Goal: Task Accomplishment & Management: Use online tool/utility

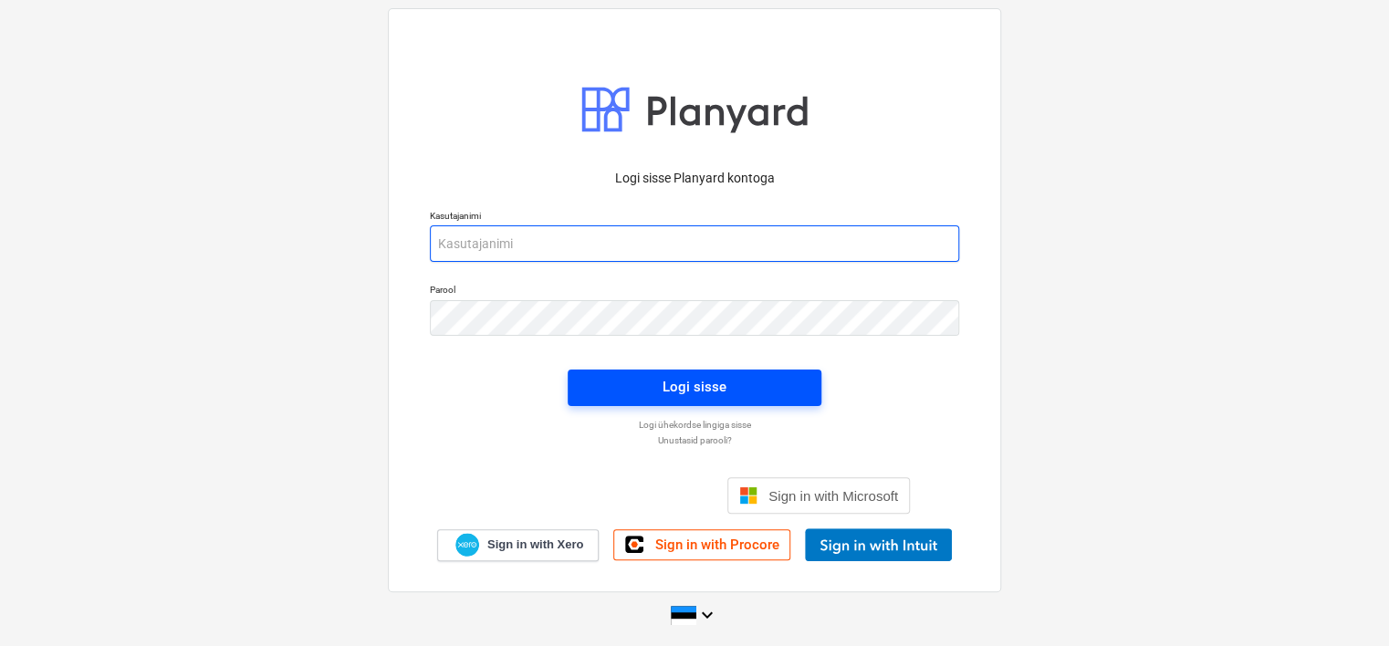
type input "[EMAIL_ADDRESS][DOMAIN_NAME]"
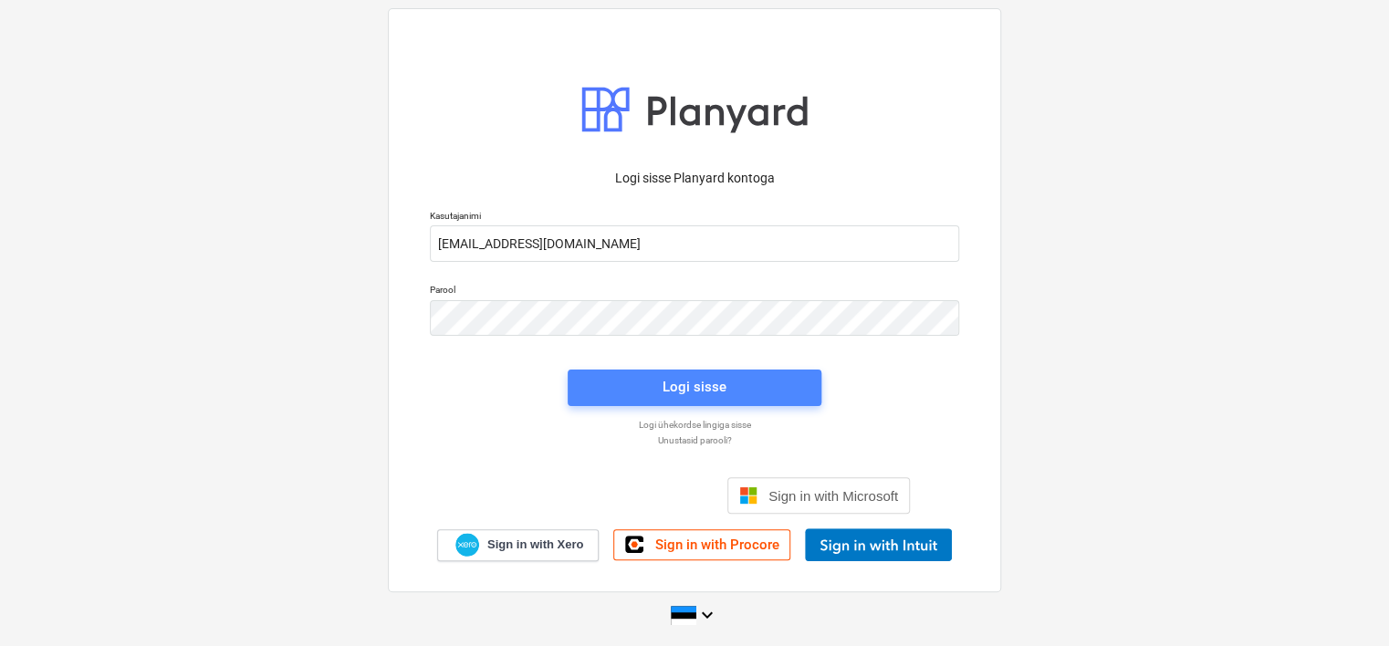
click at [621, 380] on span "Logi sisse" at bounding box center [695, 387] width 210 height 24
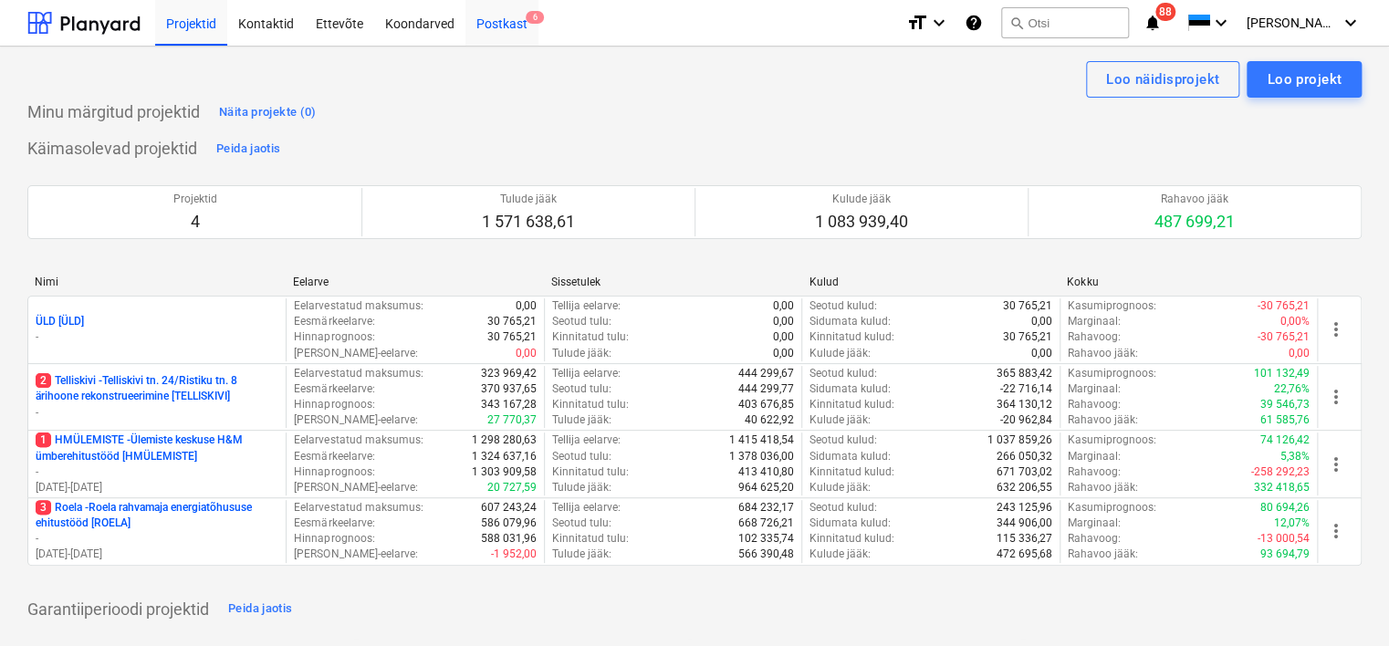
click at [504, 25] on div "Postkast 6" at bounding box center [502, 22] width 73 height 47
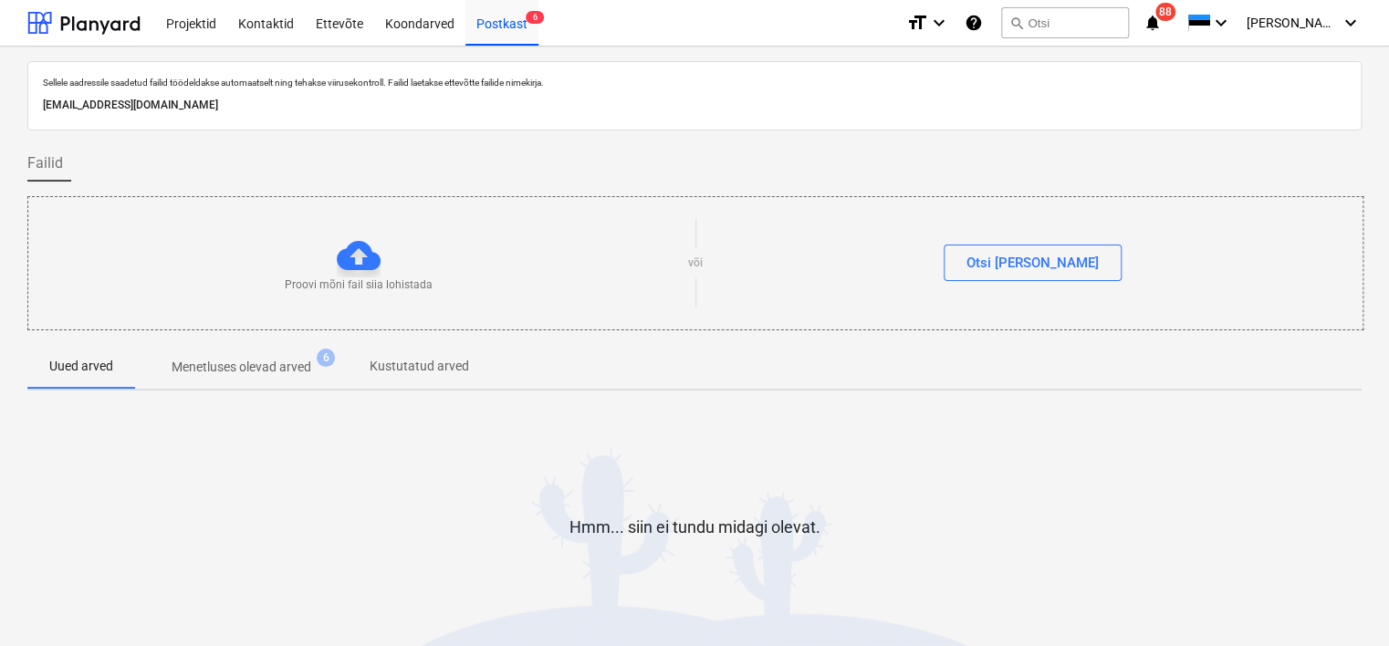
click at [303, 104] on p "[EMAIL_ADDRESS][DOMAIN_NAME]" at bounding box center [695, 105] width 1304 height 19
copy p "[EMAIL_ADDRESS][DOMAIN_NAME]"
click at [149, 628] on div "Hmm... siin ei tundu midagi olevat." at bounding box center [694, 542] width 1335 height 274
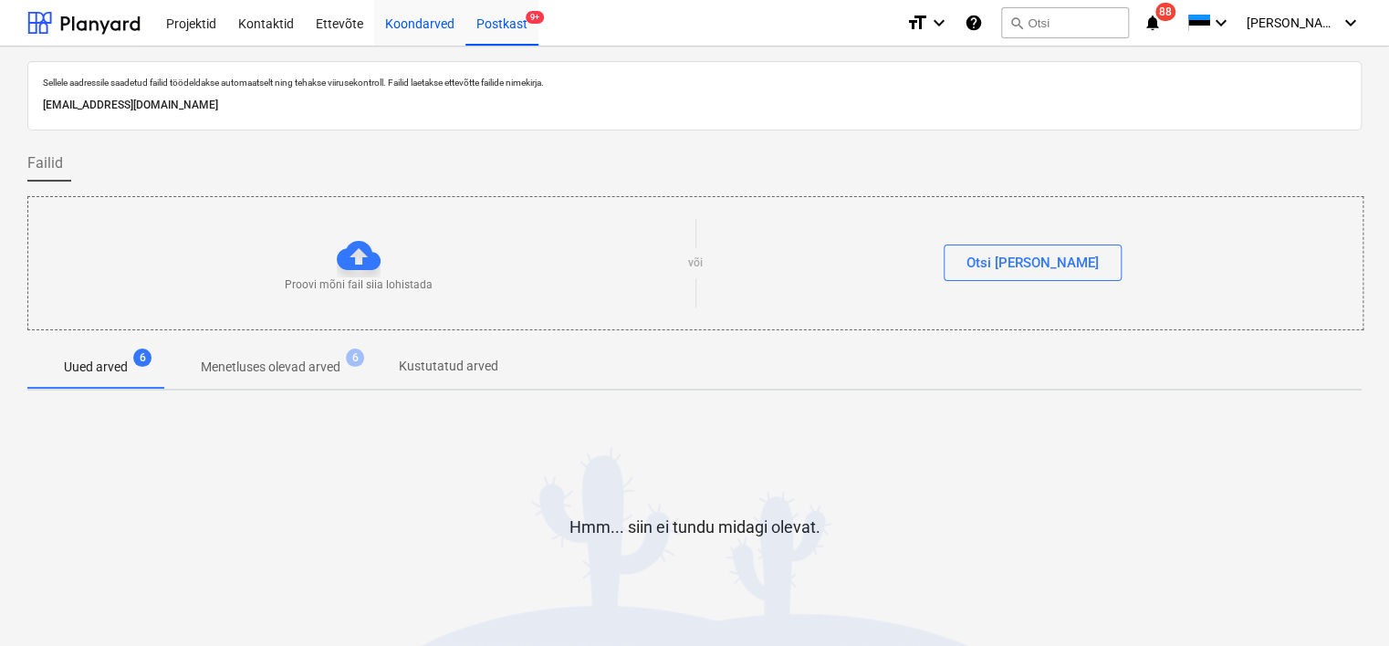
click at [416, 30] on div "Koondarved" at bounding box center [419, 22] width 91 height 47
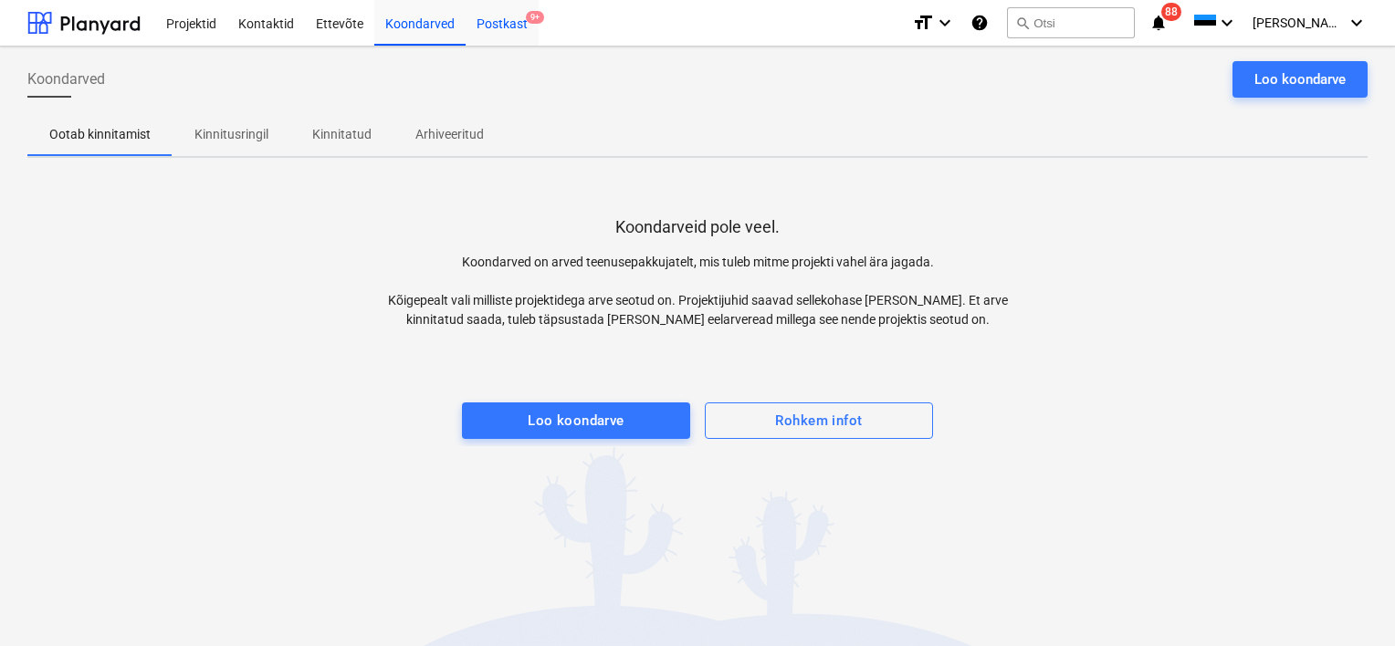
click at [518, 26] on div "Postkast 9+" at bounding box center [502, 22] width 73 height 47
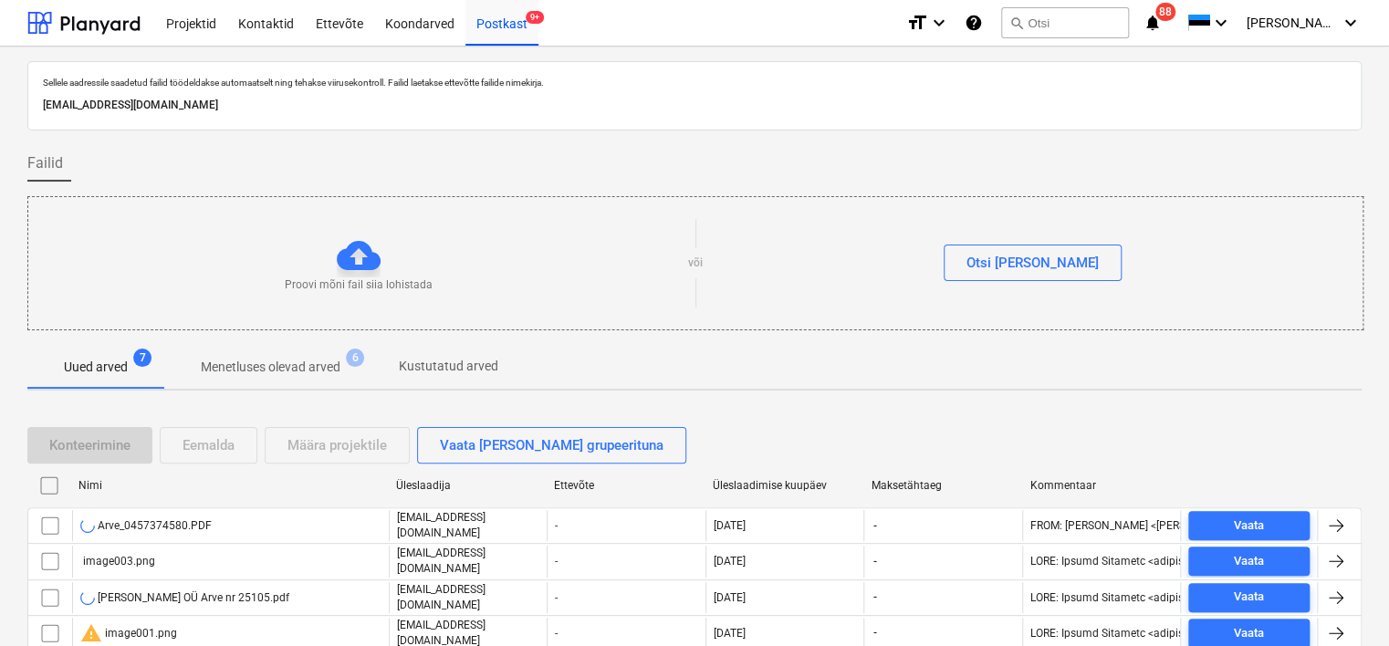
scroll to position [161, 0]
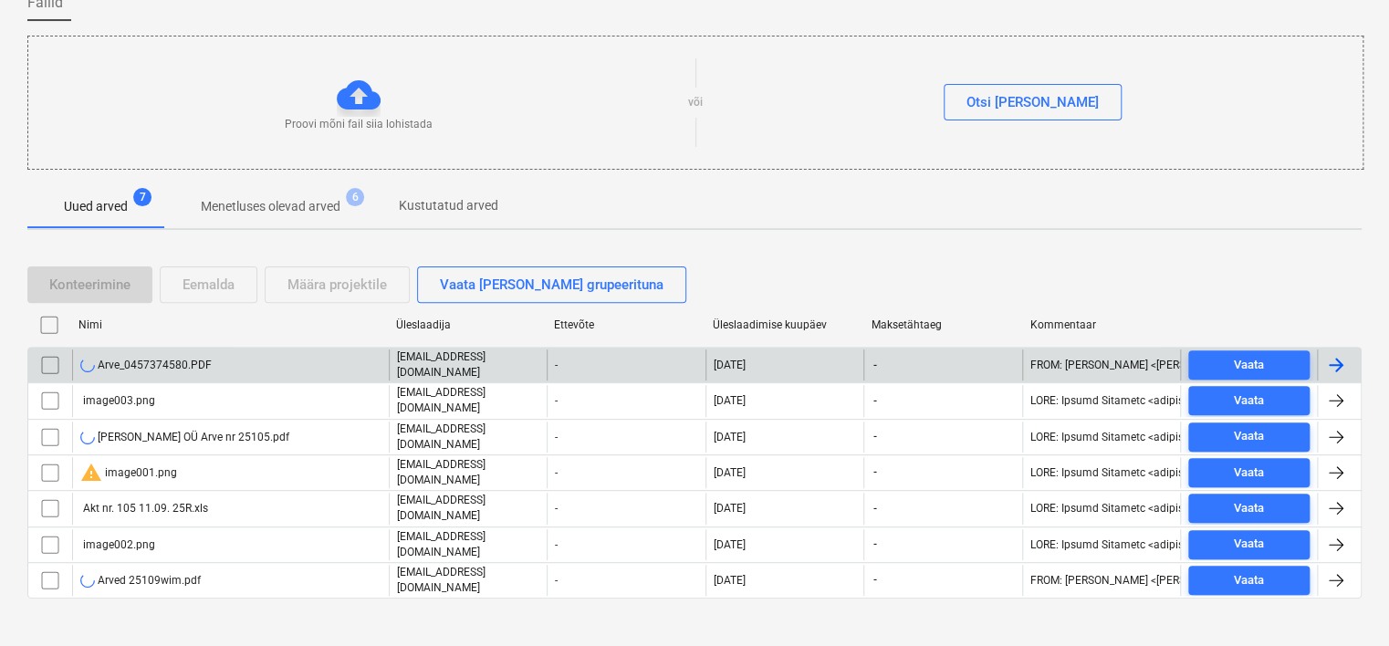
click at [263, 360] on div "Arve_0457374580.PDF" at bounding box center [230, 365] width 317 height 31
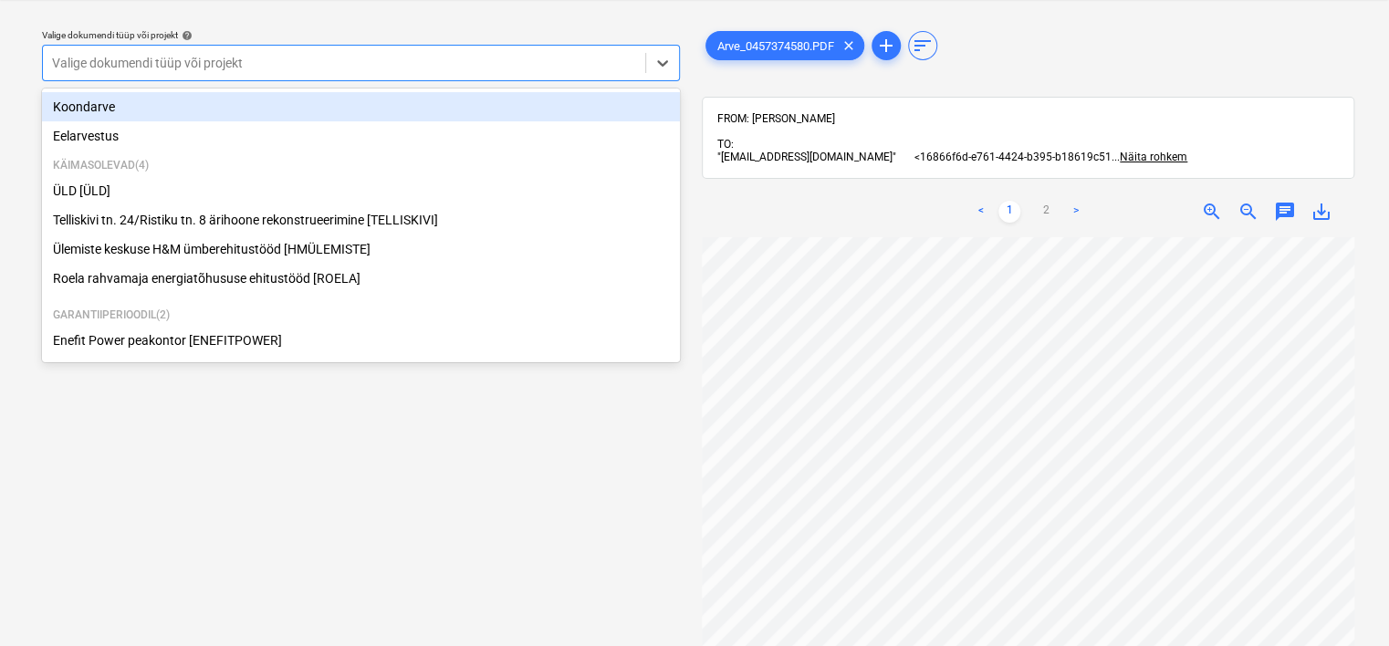
click at [324, 61] on div at bounding box center [344, 63] width 584 height 18
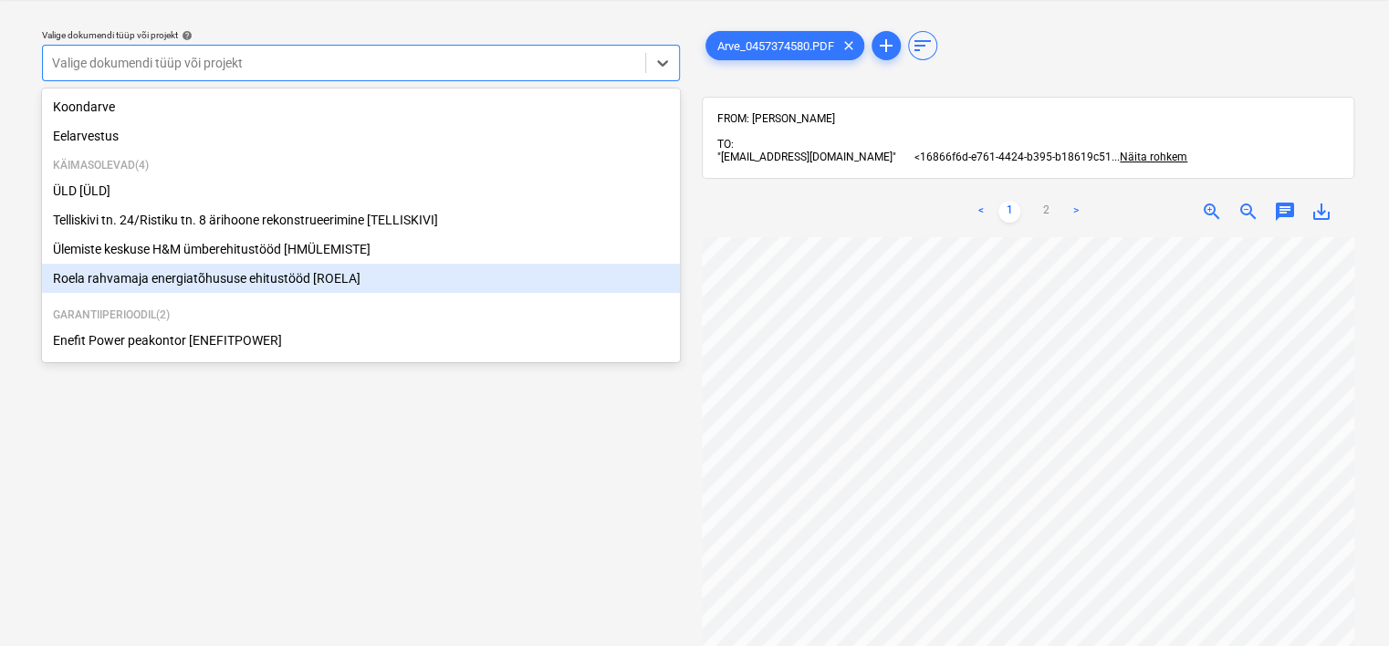
click at [204, 283] on div "Roela rahvamaja energiatõhususe ehitustööd [ROELA]" at bounding box center [361, 278] width 638 height 29
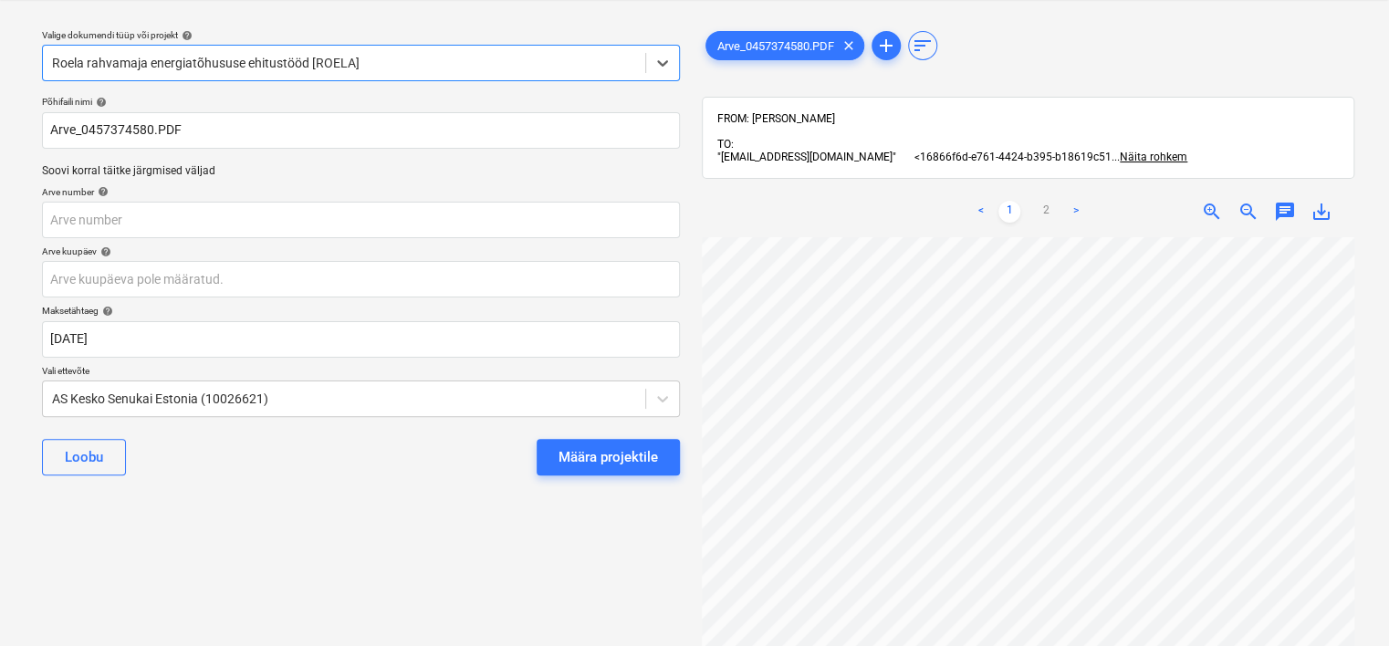
scroll to position [0, 135]
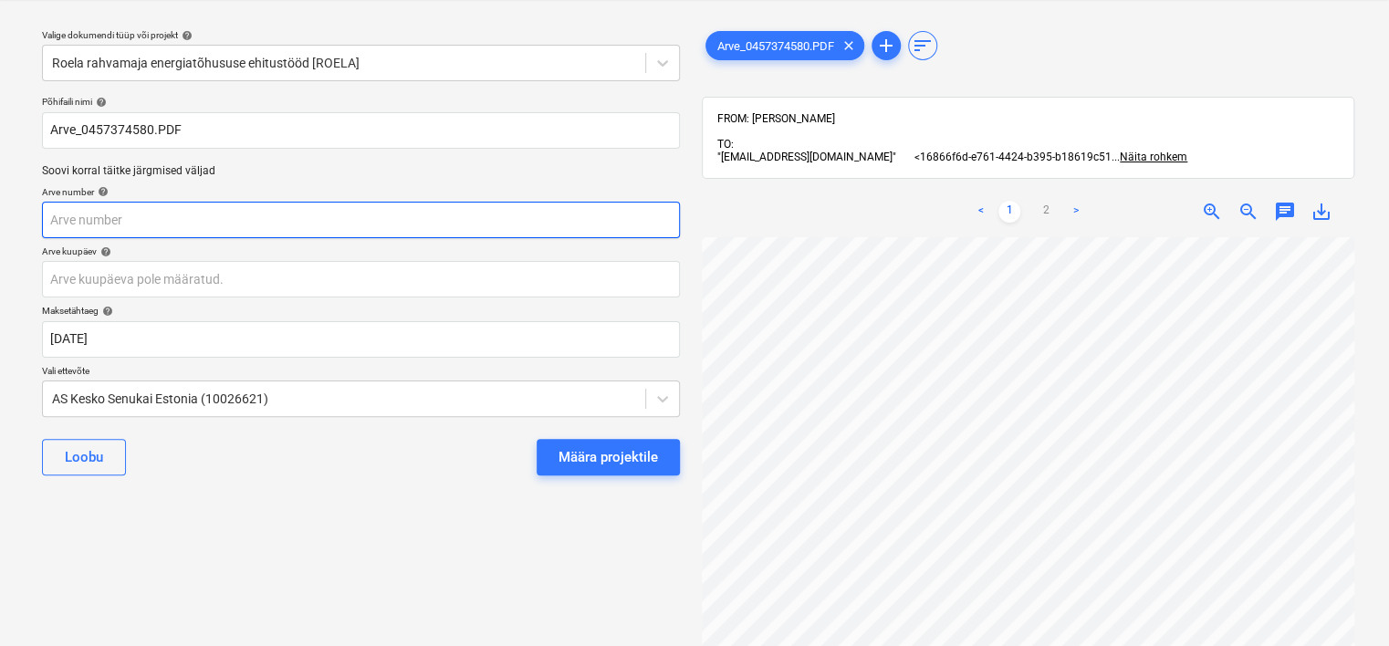
click at [183, 216] on input "text" at bounding box center [361, 220] width 638 height 37
type input "457374580"
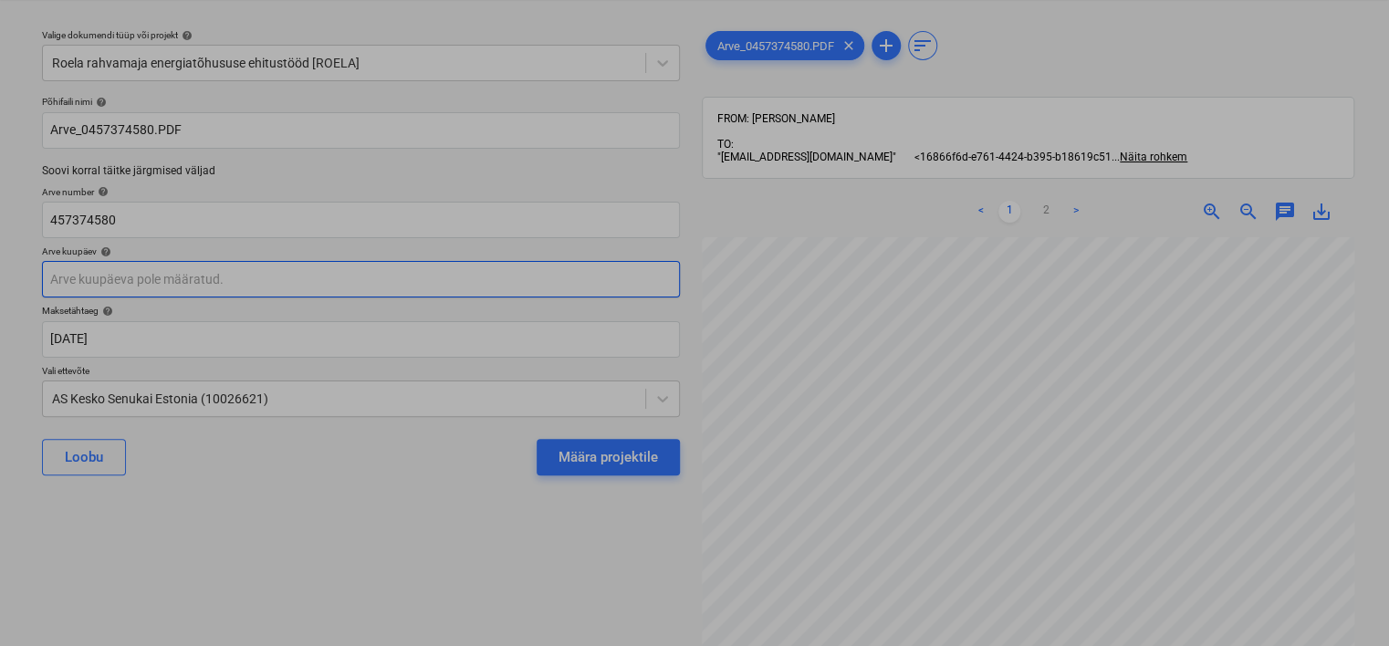
click at [154, 286] on body "Projektid Kontaktid Ettevõte Koondarved Postkast 9+ format_size keyboard_arrow_…" at bounding box center [694, 276] width 1389 height 646
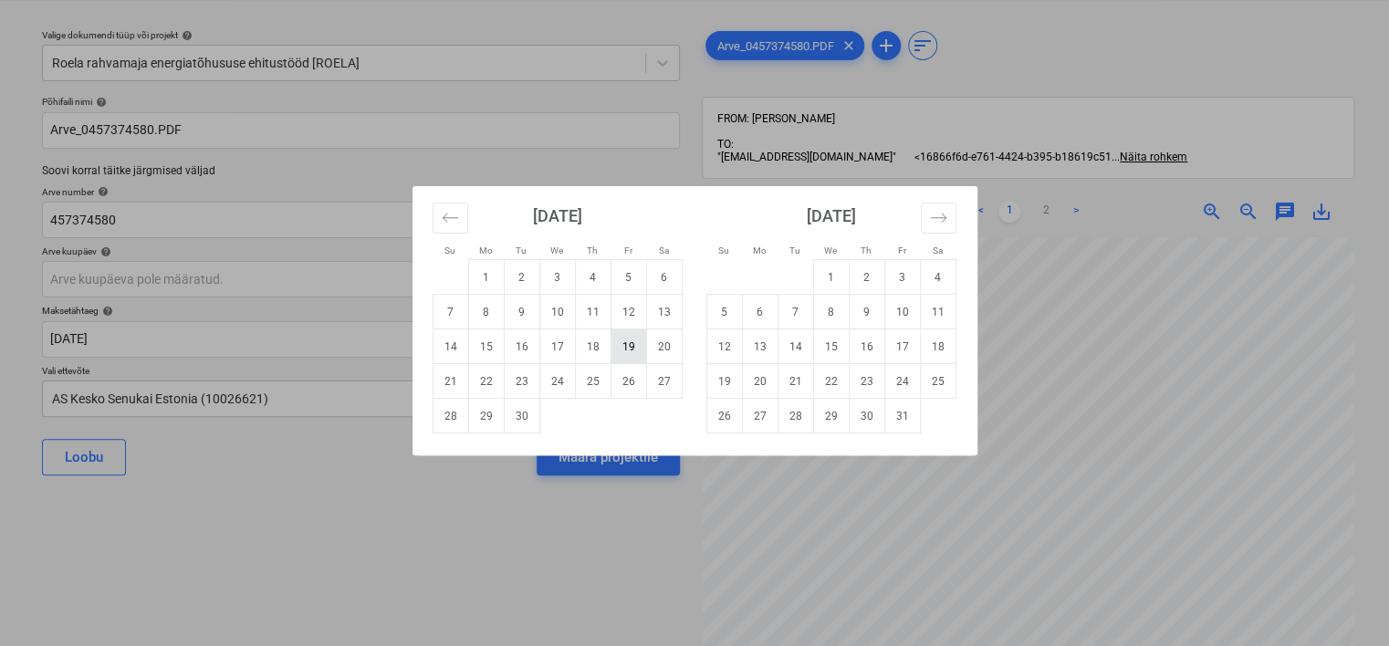
click at [629, 342] on td "19" at bounding box center [629, 347] width 36 height 35
type input "[DATE]"
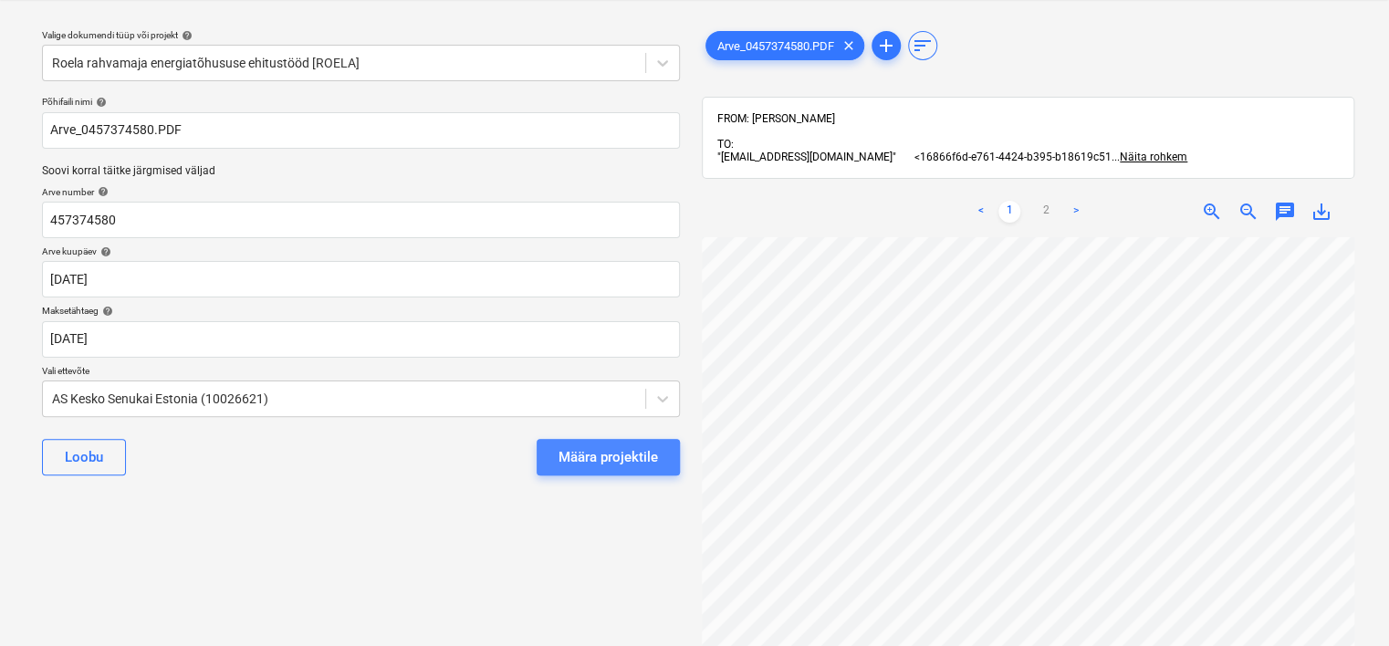
click at [628, 457] on div "Määra projektile" at bounding box center [608, 457] width 99 height 24
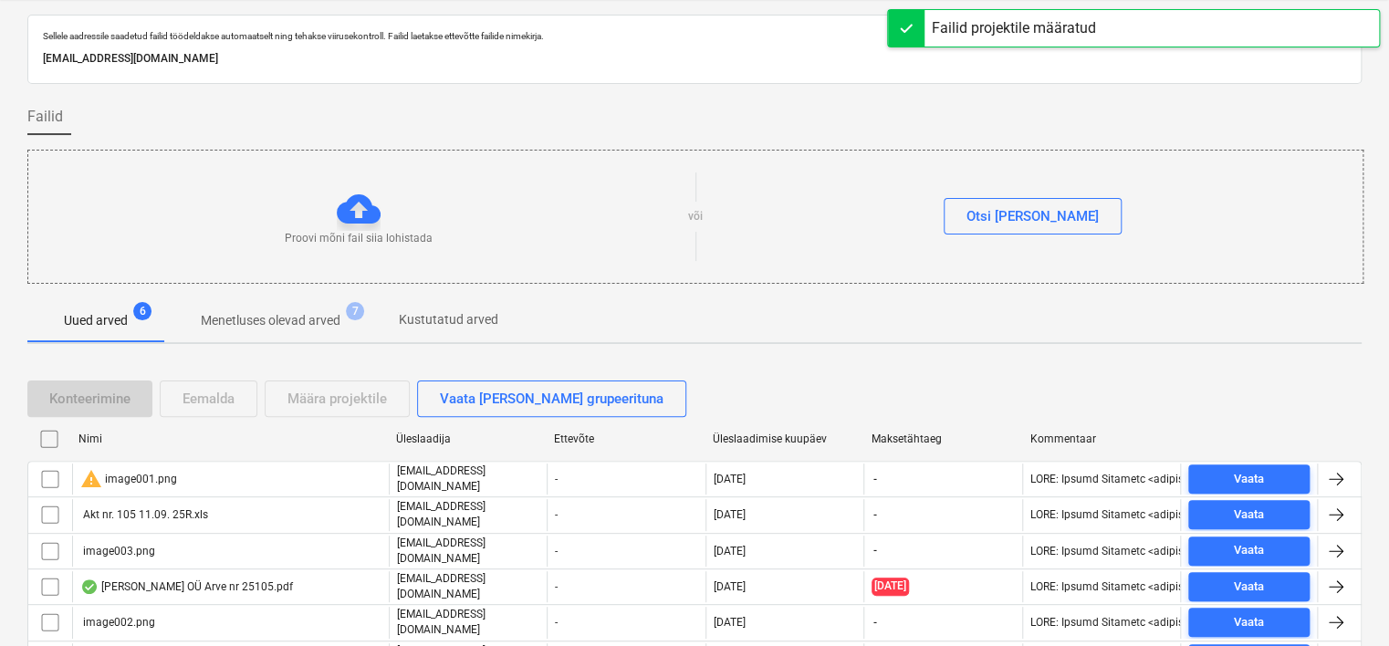
scroll to position [128, 0]
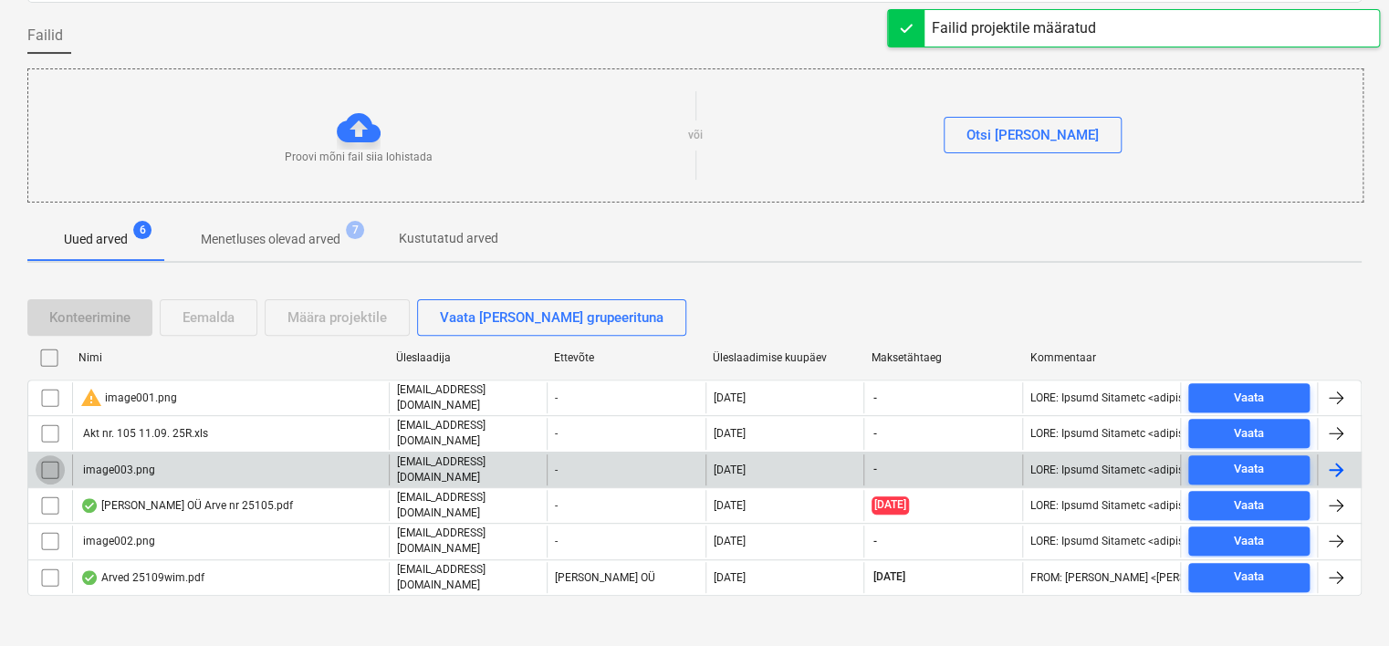
click at [51, 465] on input "checkbox" at bounding box center [50, 469] width 29 height 29
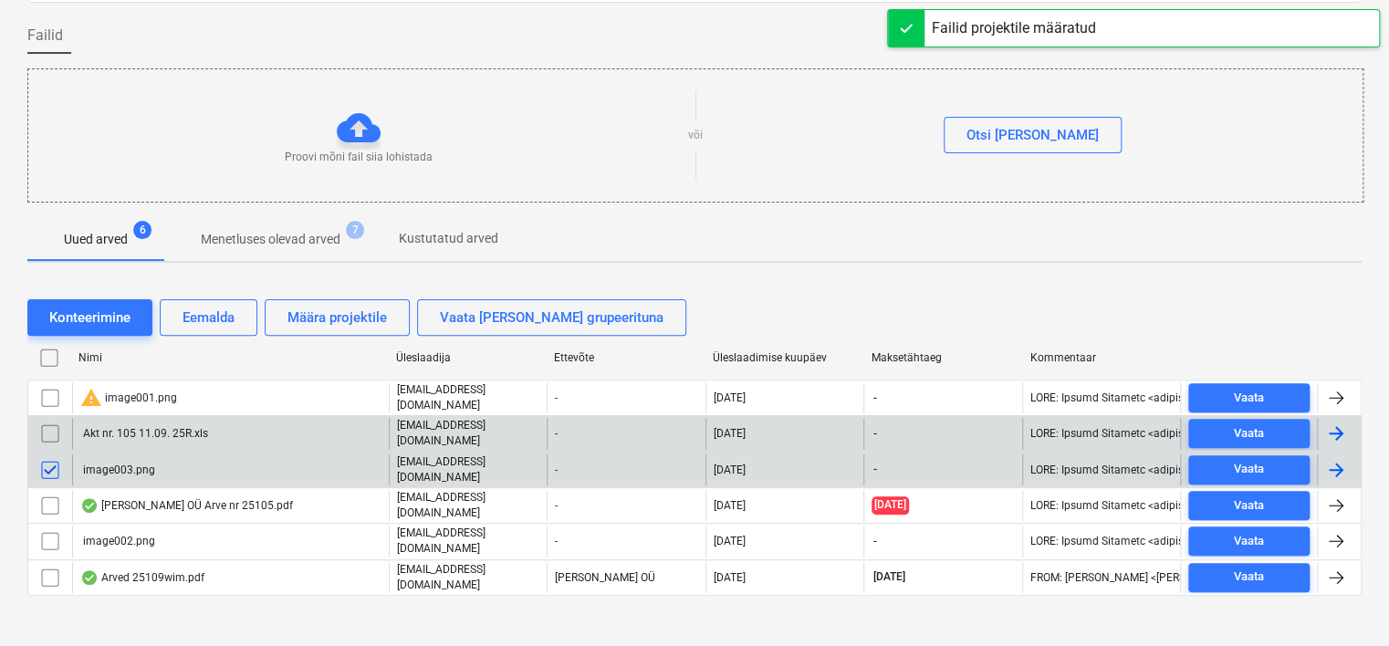
click at [49, 425] on input "checkbox" at bounding box center [50, 433] width 29 height 29
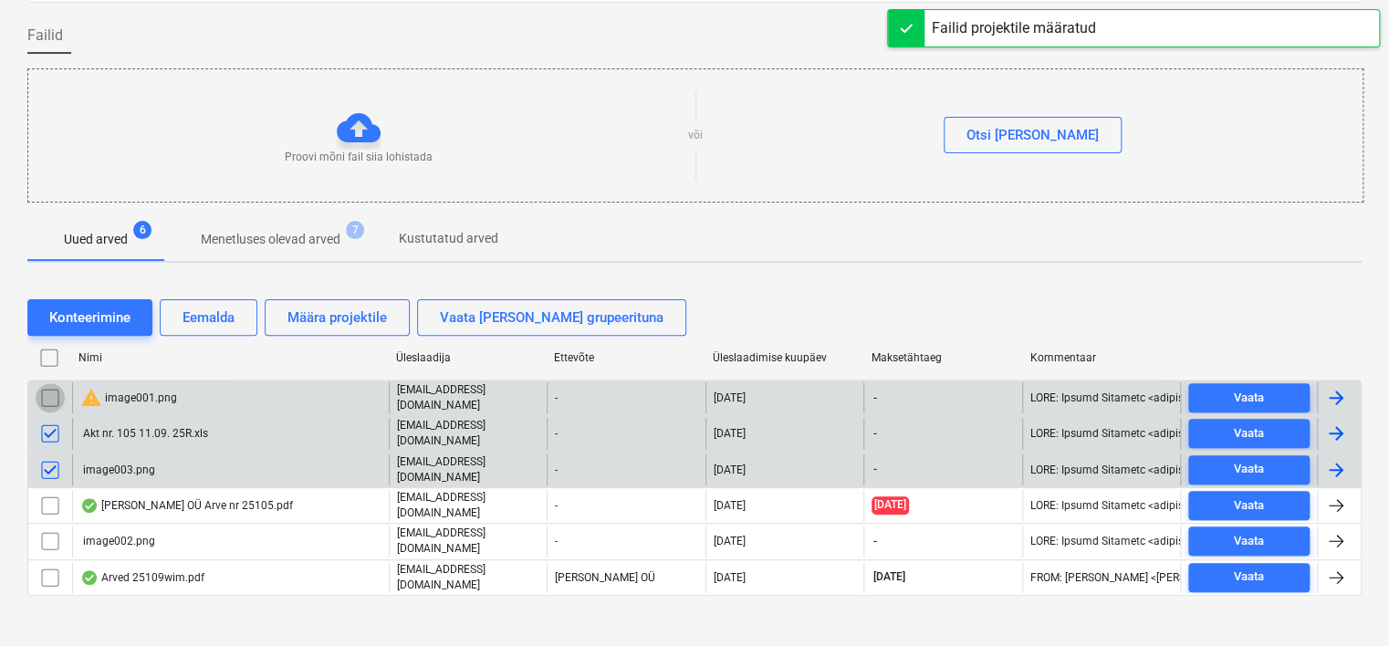
click at [47, 395] on input "checkbox" at bounding box center [50, 397] width 29 height 29
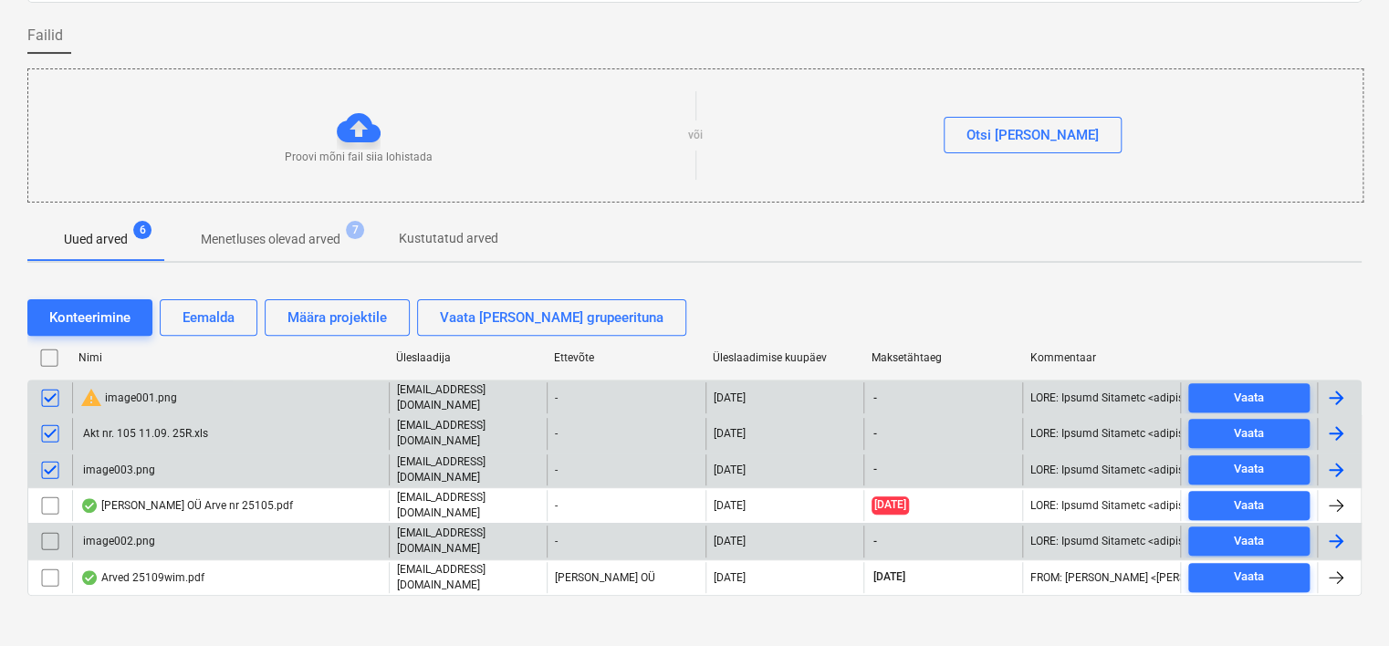
click at [48, 527] on input "checkbox" at bounding box center [50, 541] width 29 height 29
click at [209, 310] on div "Eemalda" at bounding box center [209, 318] width 52 height 24
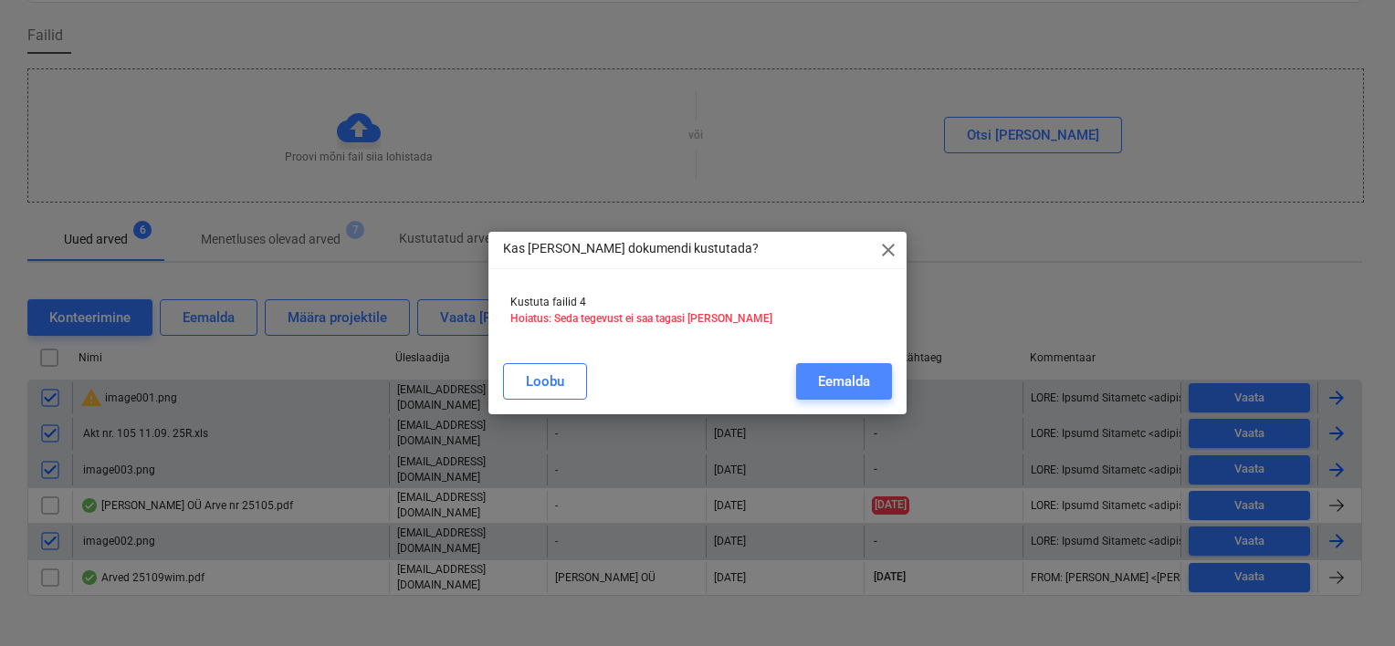
click at [840, 368] on button "Eemalda" at bounding box center [844, 381] width 96 height 37
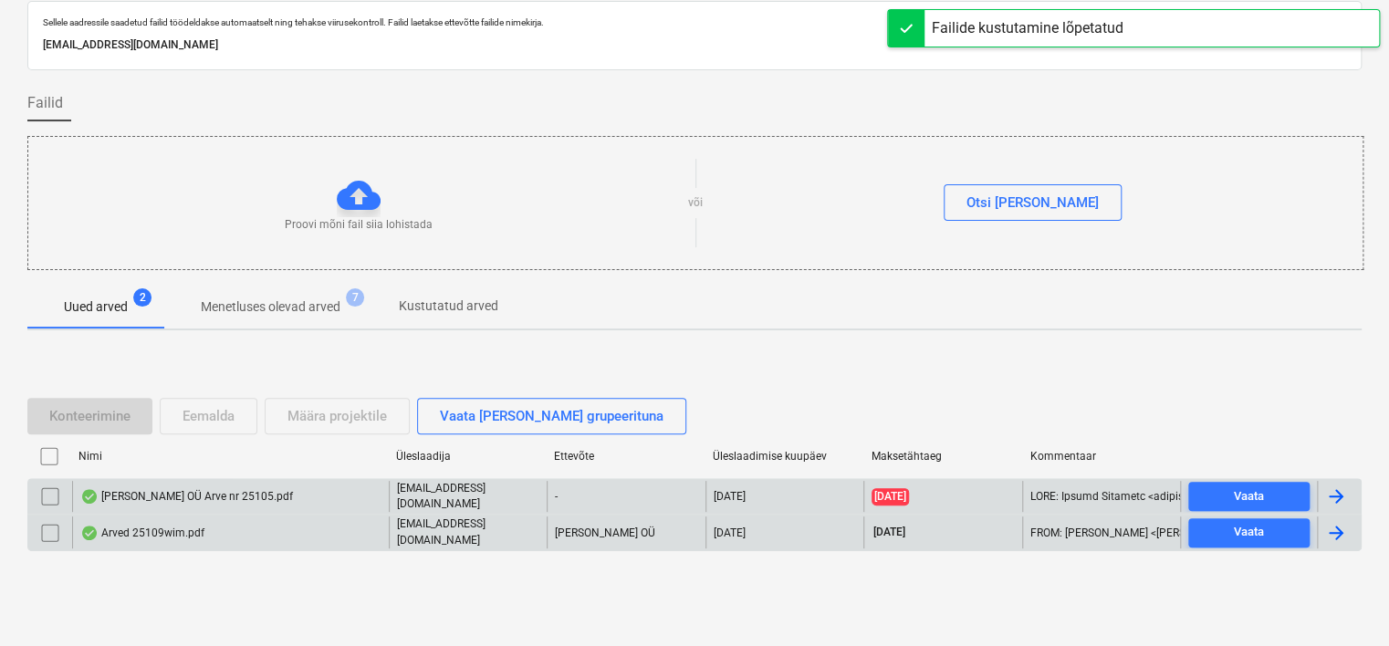
click at [204, 482] on div "[PERSON_NAME] OÜ Arve nr 25105.pdf" at bounding box center [230, 496] width 317 height 31
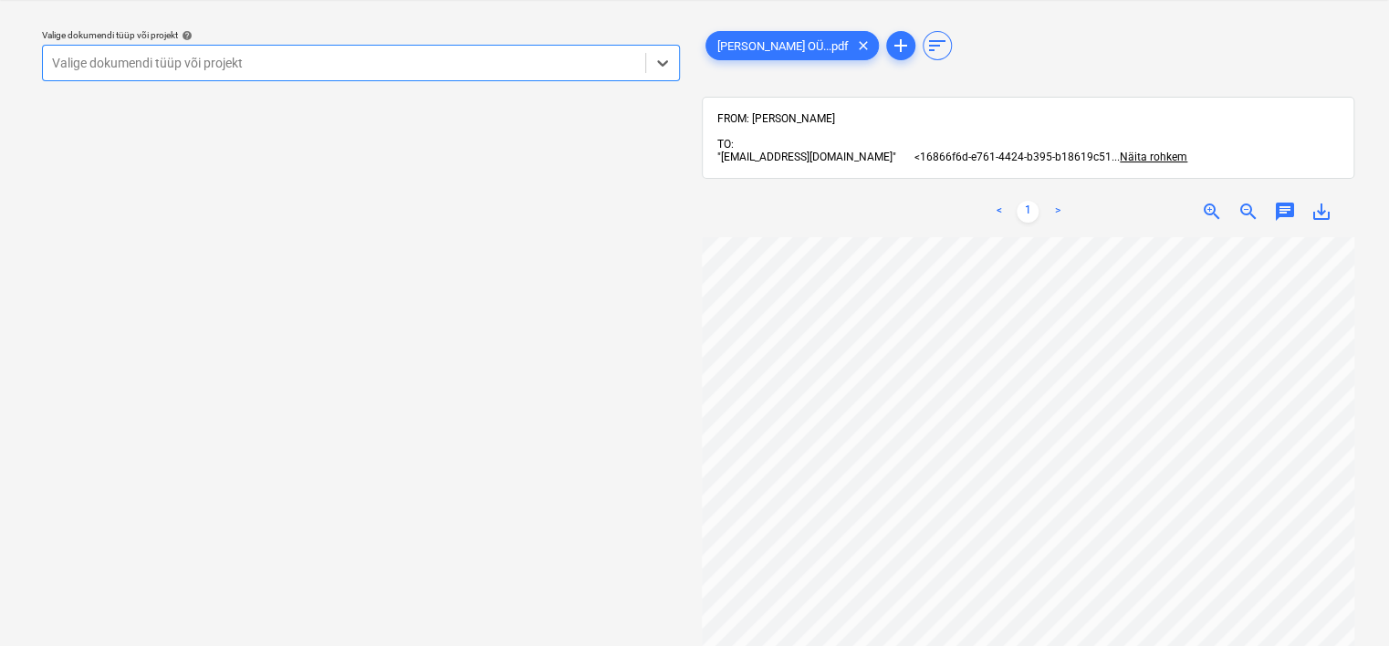
scroll to position [90, 172]
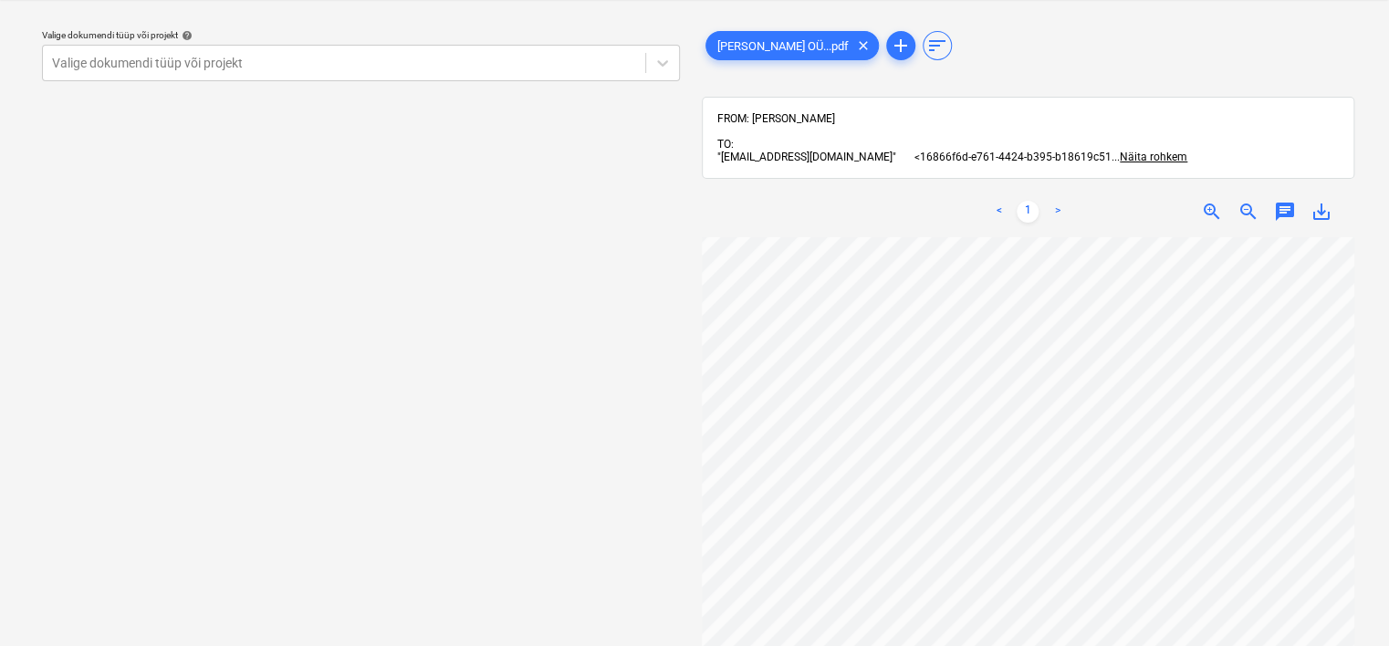
click at [332, 613] on div "Valige dokumendi tüüp või projekt help Valige dokumendi tüüp või projekt" at bounding box center [360, 323] width 667 height 617
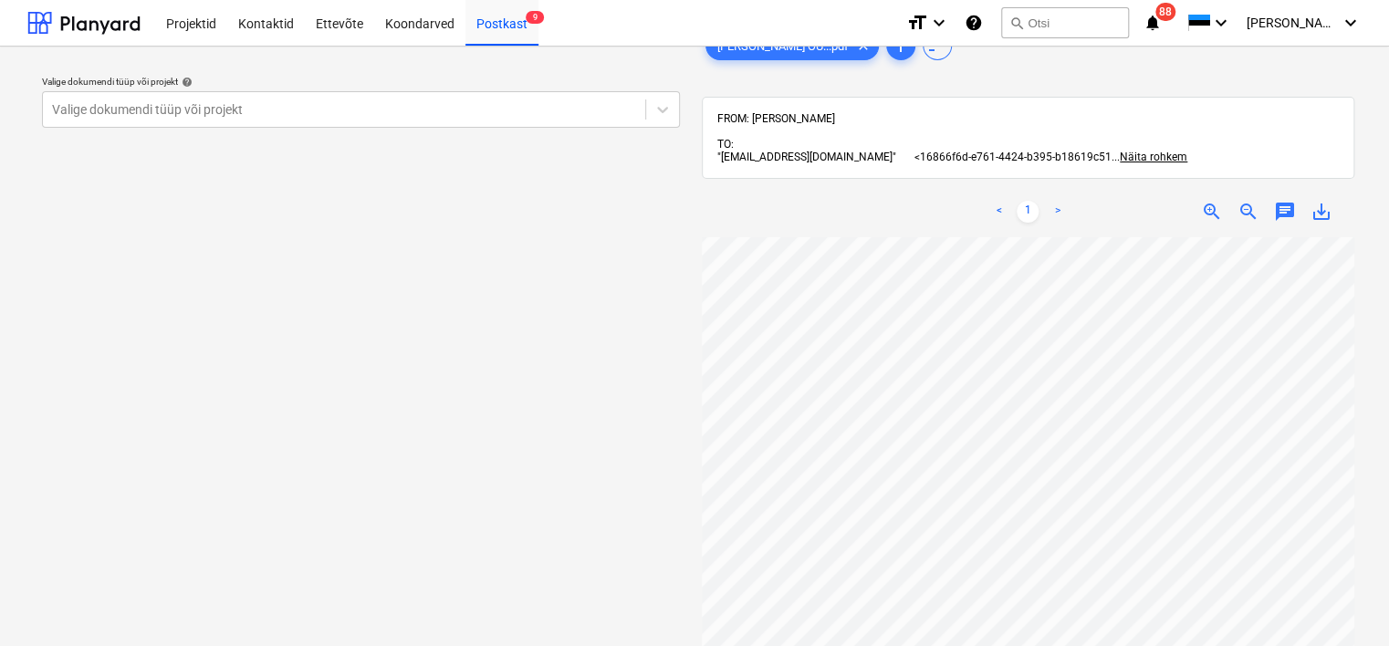
scroll to position [90, 157]
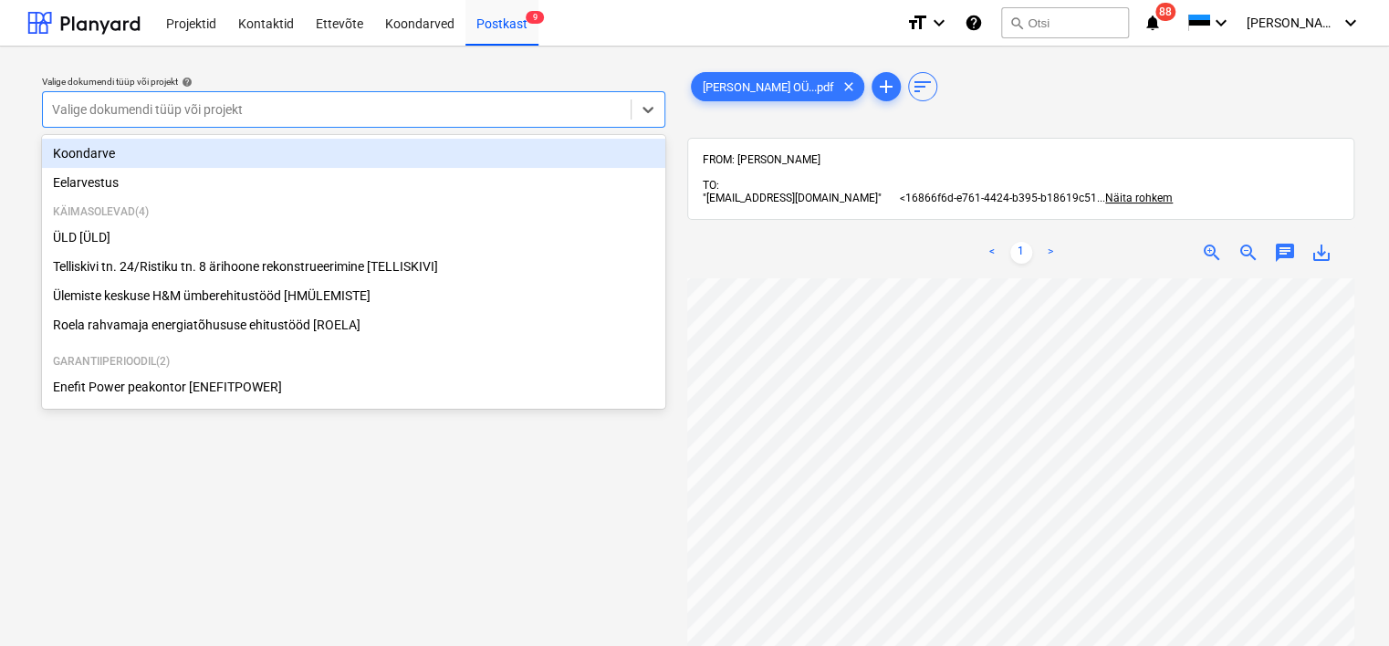
click at [396, 110] on div at bounding box center [337, 109] width 570 height 18
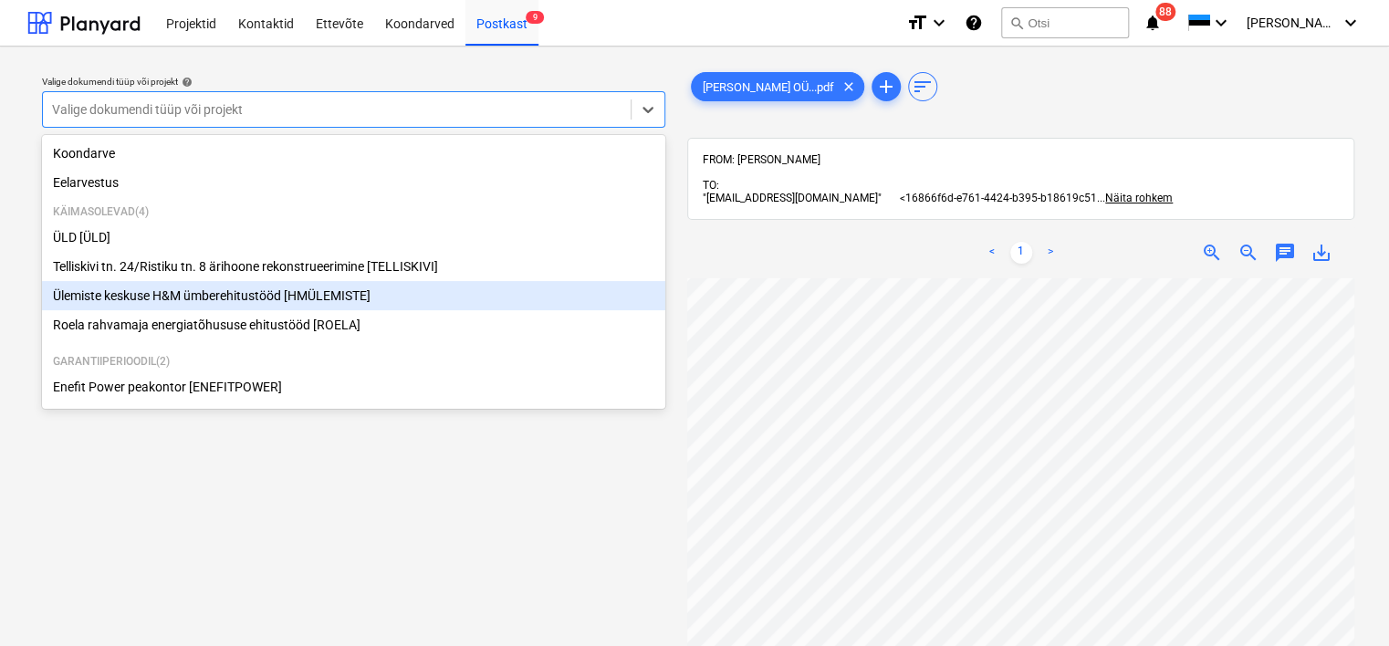
click at [274, 298] on div "Ülemiste keskuse H&M ümberehitustööd [HMÜLEMISTE]" at bounding box center [353, 295] width 623 height 29
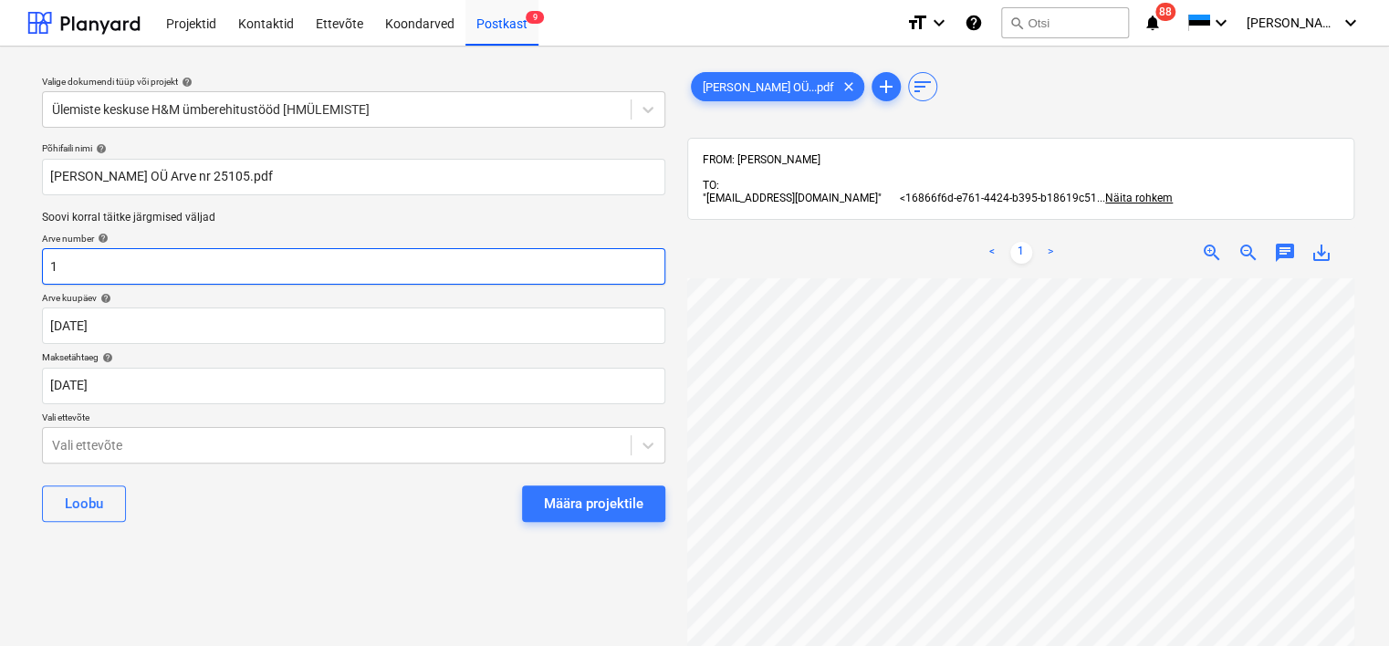
click at [154, 250] on input "1" at bounding box center [353, 266] width 623 height 37
type input "25105"
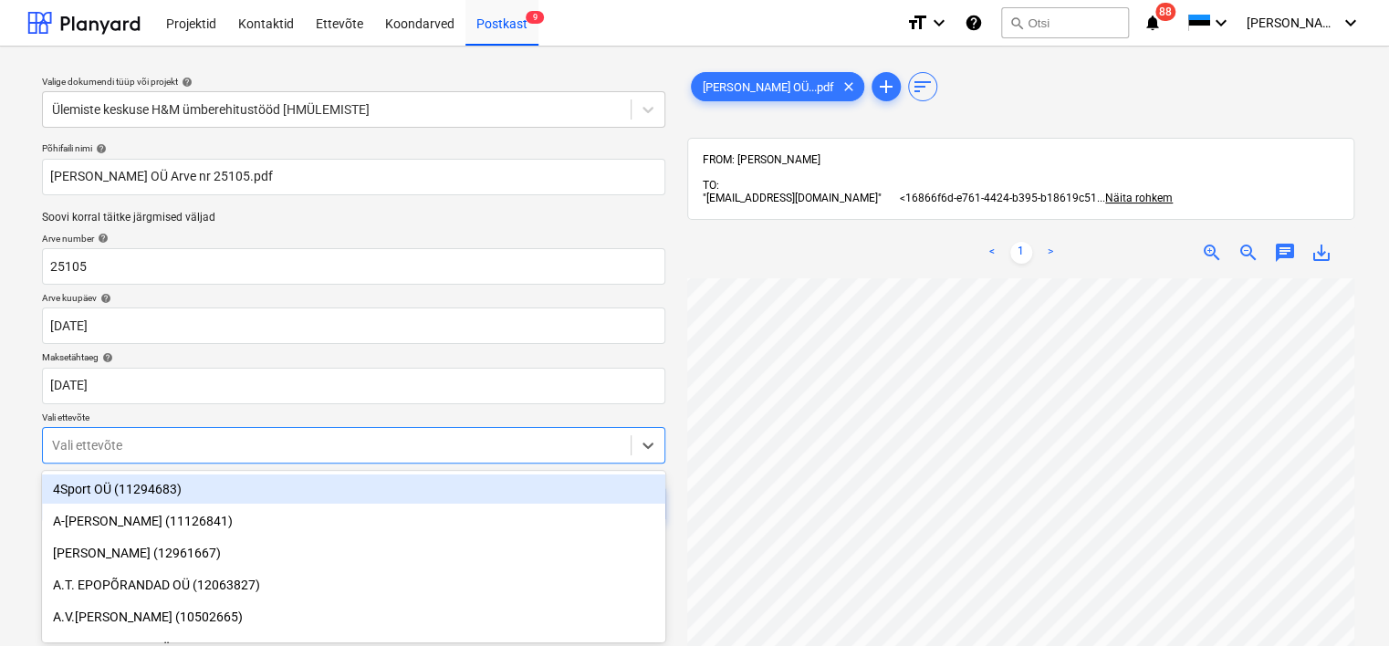
click at [429, 458] on body "Projektid Kontaktid Ettevõte Koondarved Postkast 9 format_size keyboard_arrow_d…" at bounding box center [694, 323] width 1389 height 646
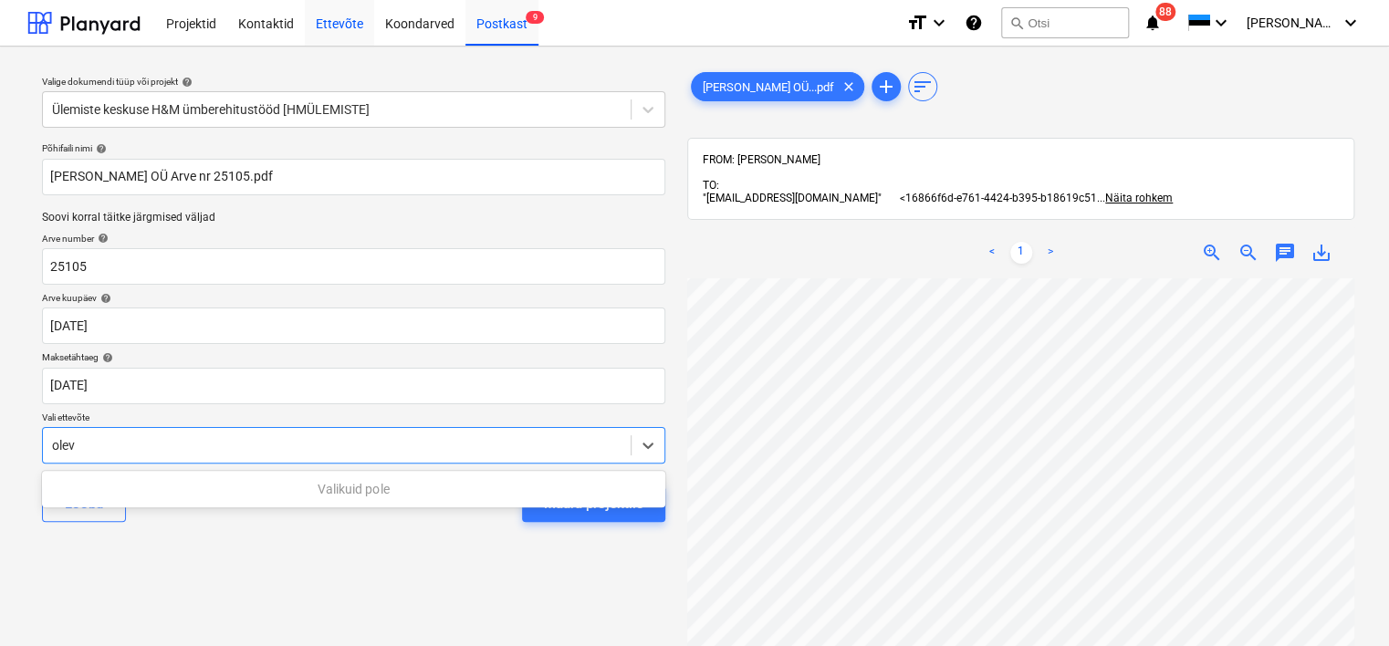
type input "olev"
click at [336, 26] on div "Ettevõte" at bounding box center [339, 22] width 69 height 47
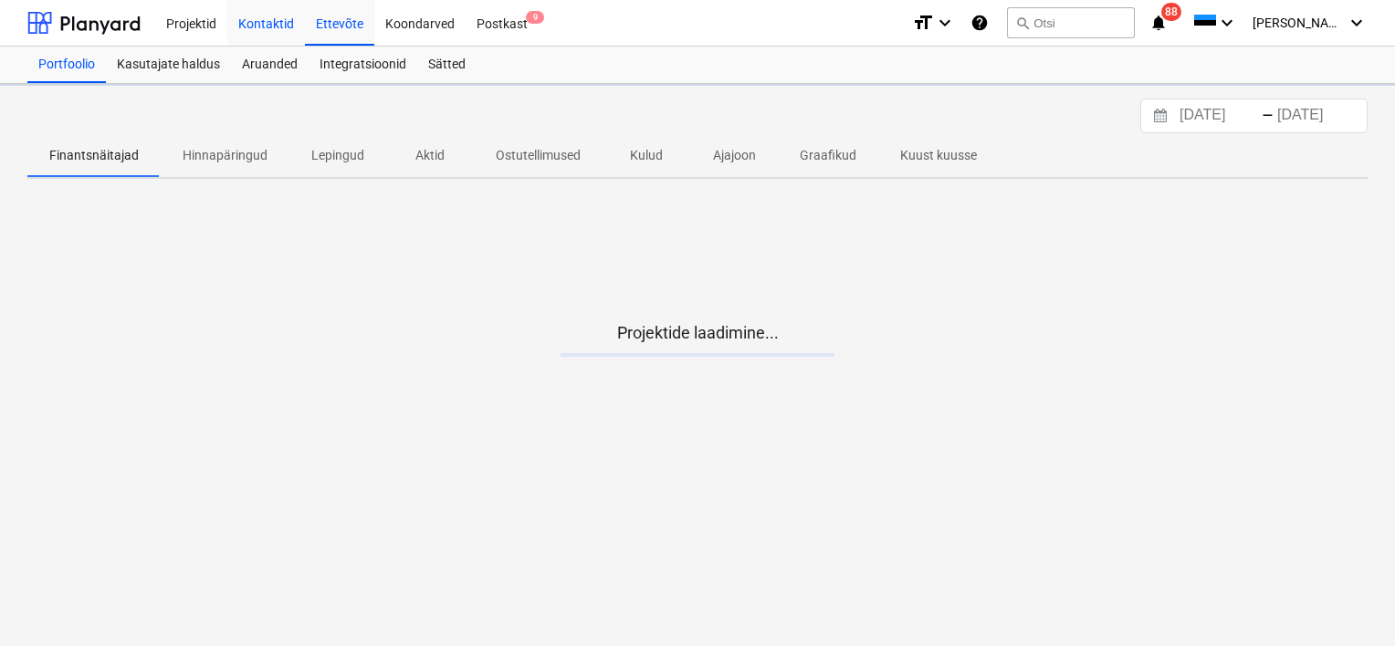
click at [259, 26] on div "Kontaktid" at bounding box center [266, 22] width 78 height 47
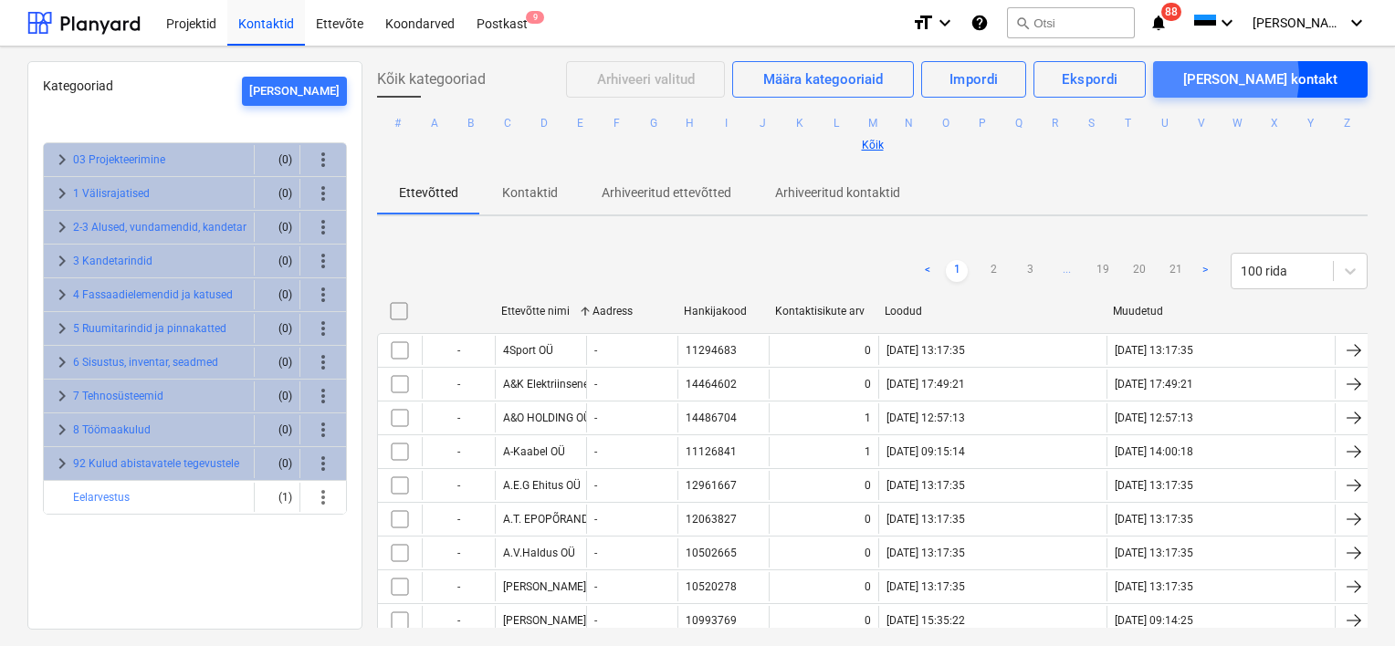
click at [1260, 78] on div "[PERSON_NAME] kontakt" at bounding box center [1260, 80] width 154 height 24
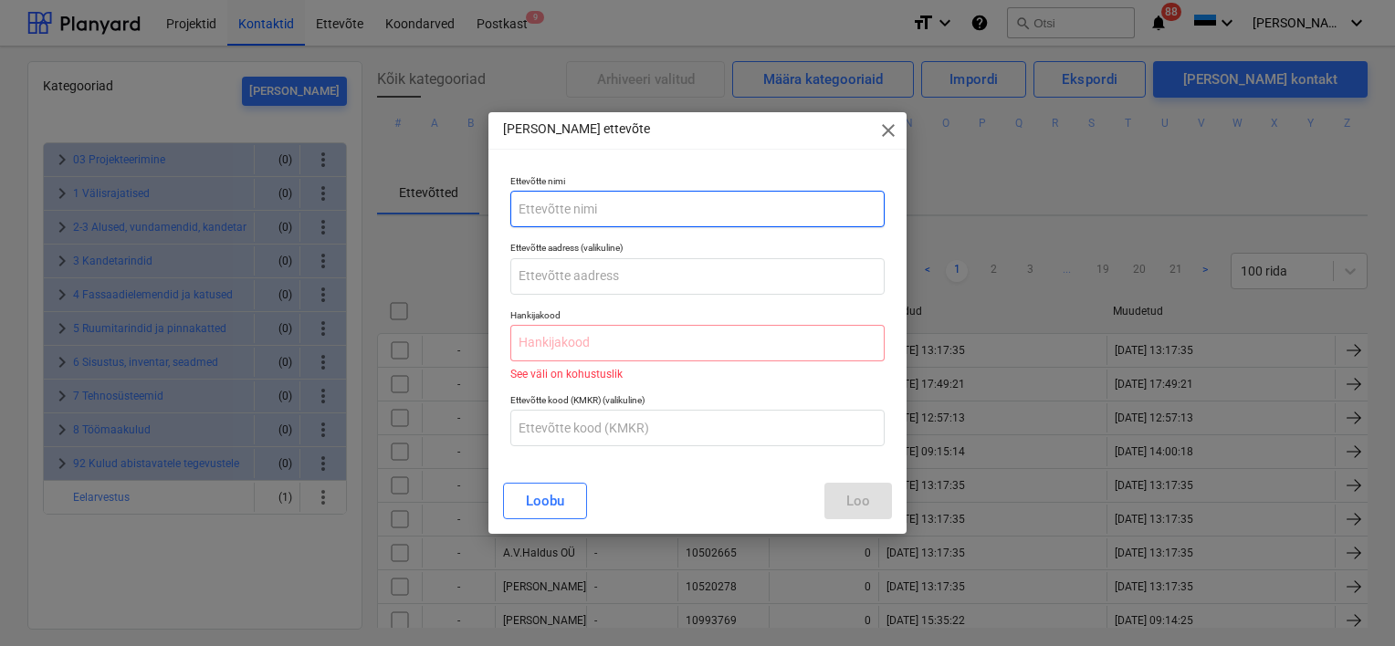
click at [557, 209] on input "text" at bounding box center [697, 209] width 374 height 37
type input "[PERSON_NAME] OÜ"
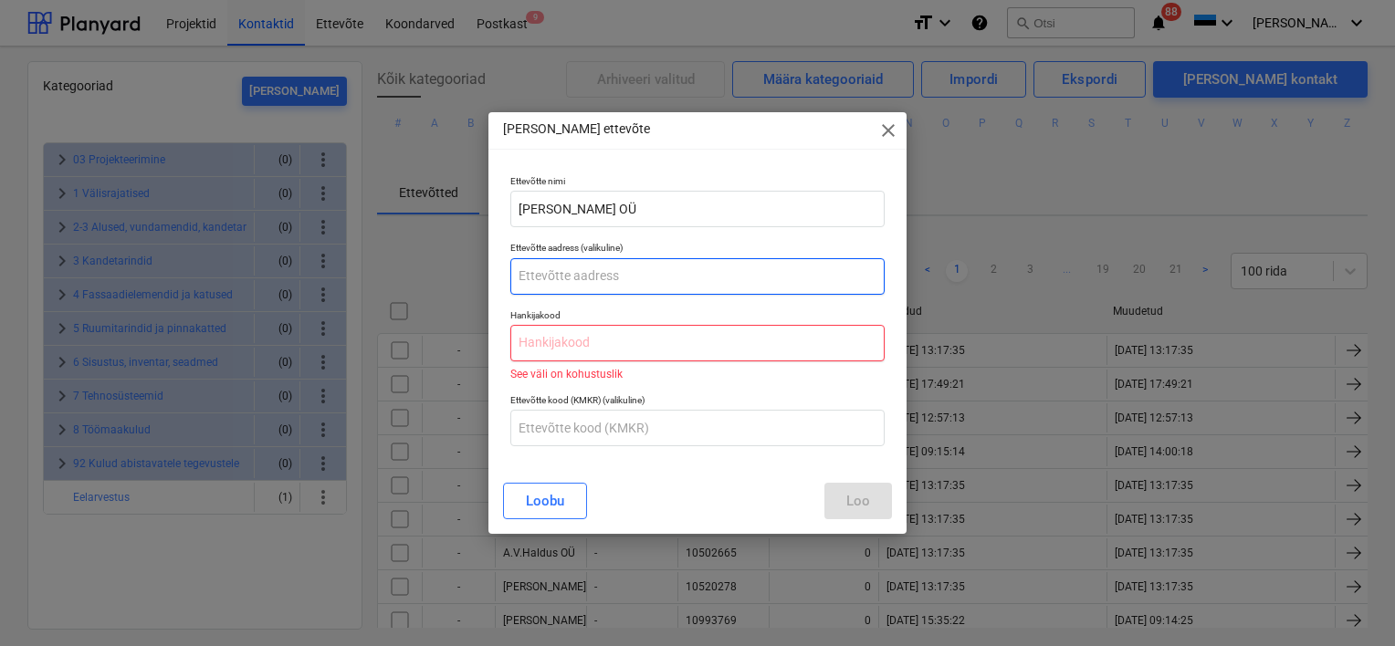
paste input "10443514"
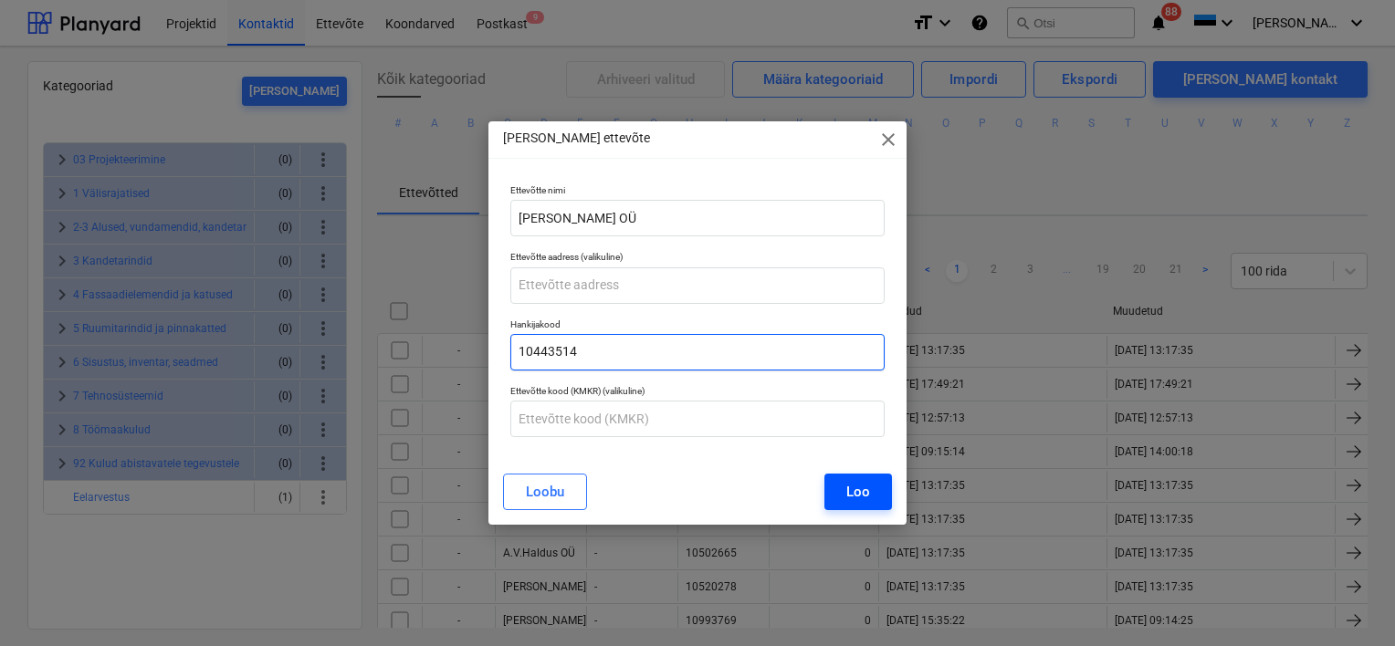
type input "10443514"
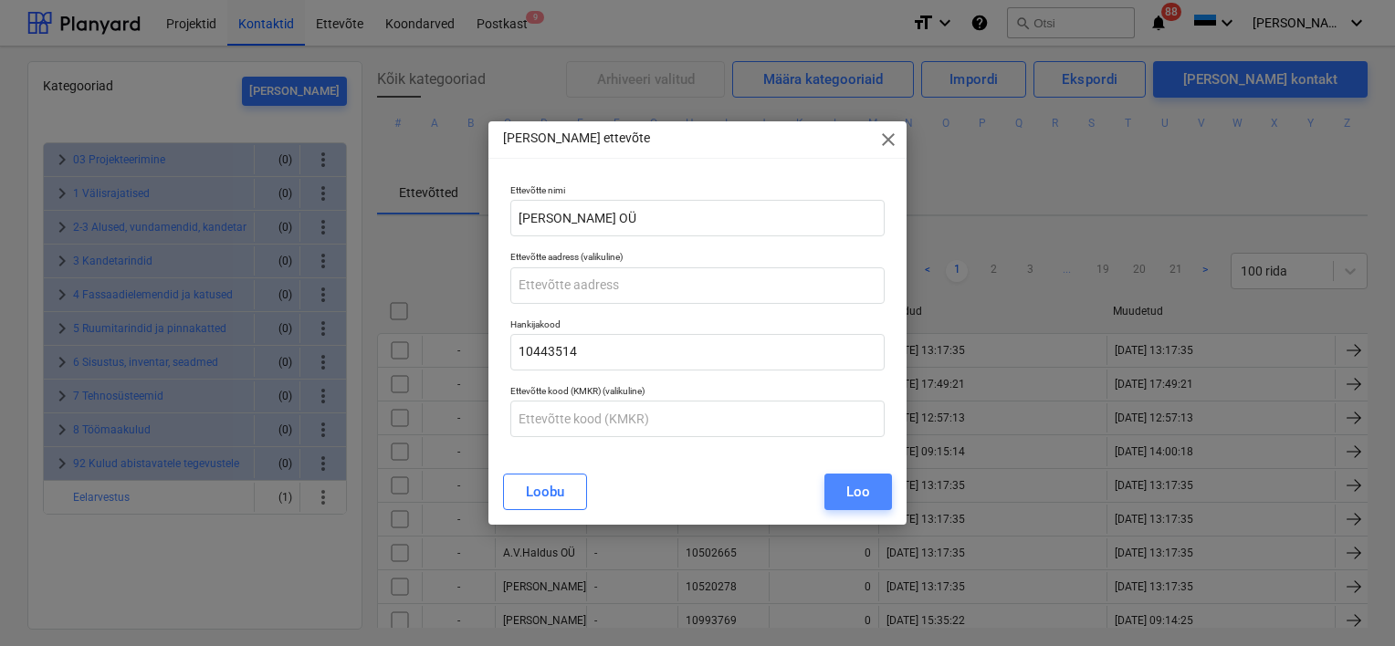
click at [853, 497] on div "Loo" at bounding box center [858, 492] width 24 height 24
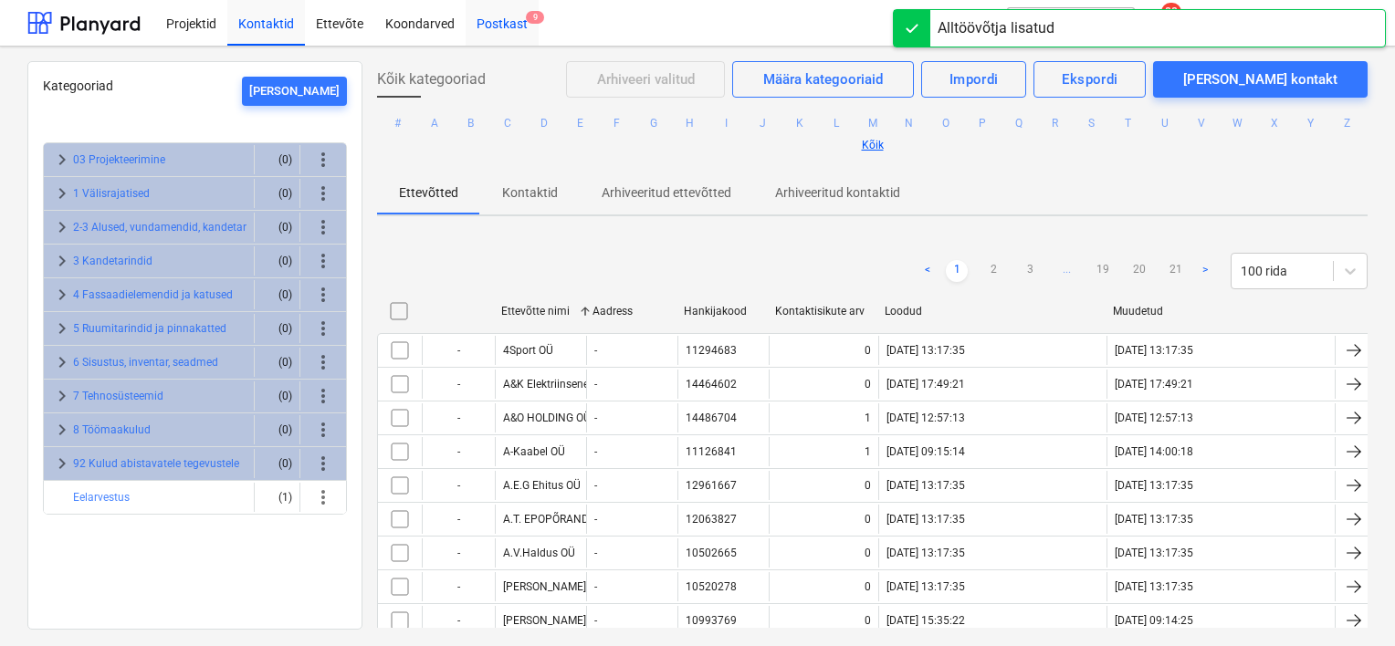
click at [490, 24] on div "Postkast 9" at bounding box center [502, 22] width 73 height 47
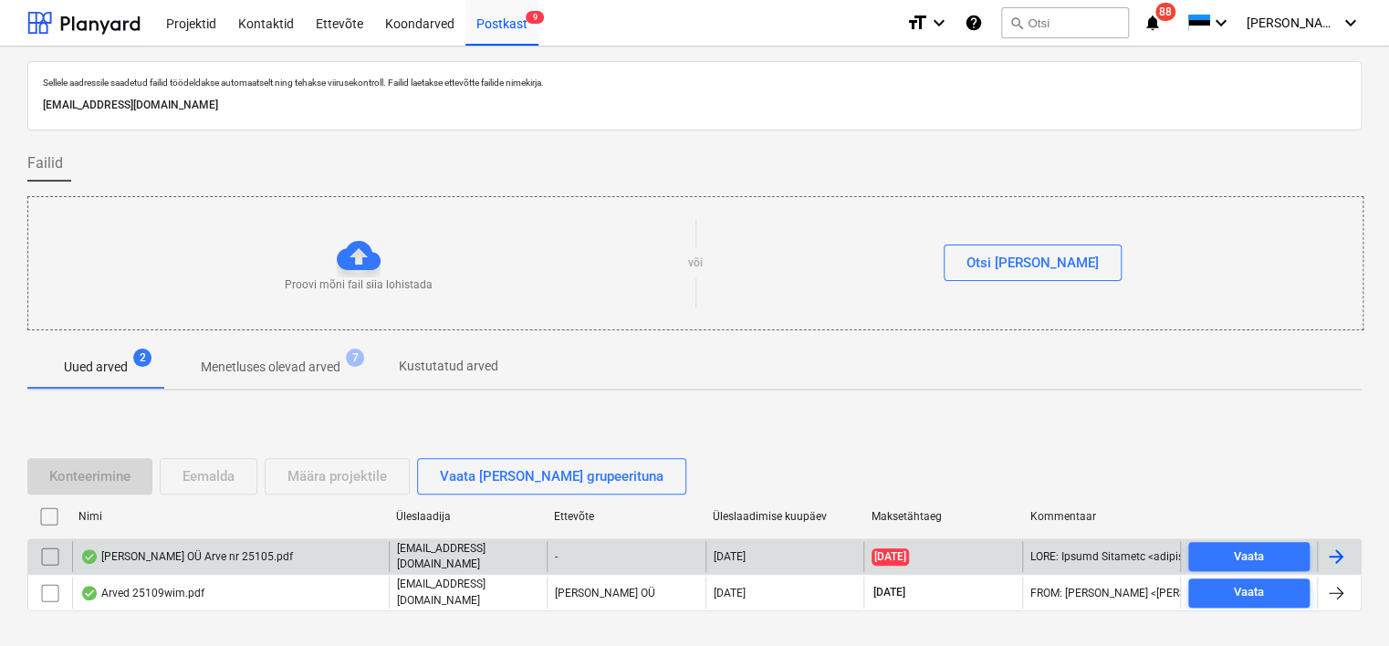
click at [197, 562] on div "[PERSON_NAME] OÜ Arve nr 25105.pdf" at bounding box center [186, 557] width 213 height 15
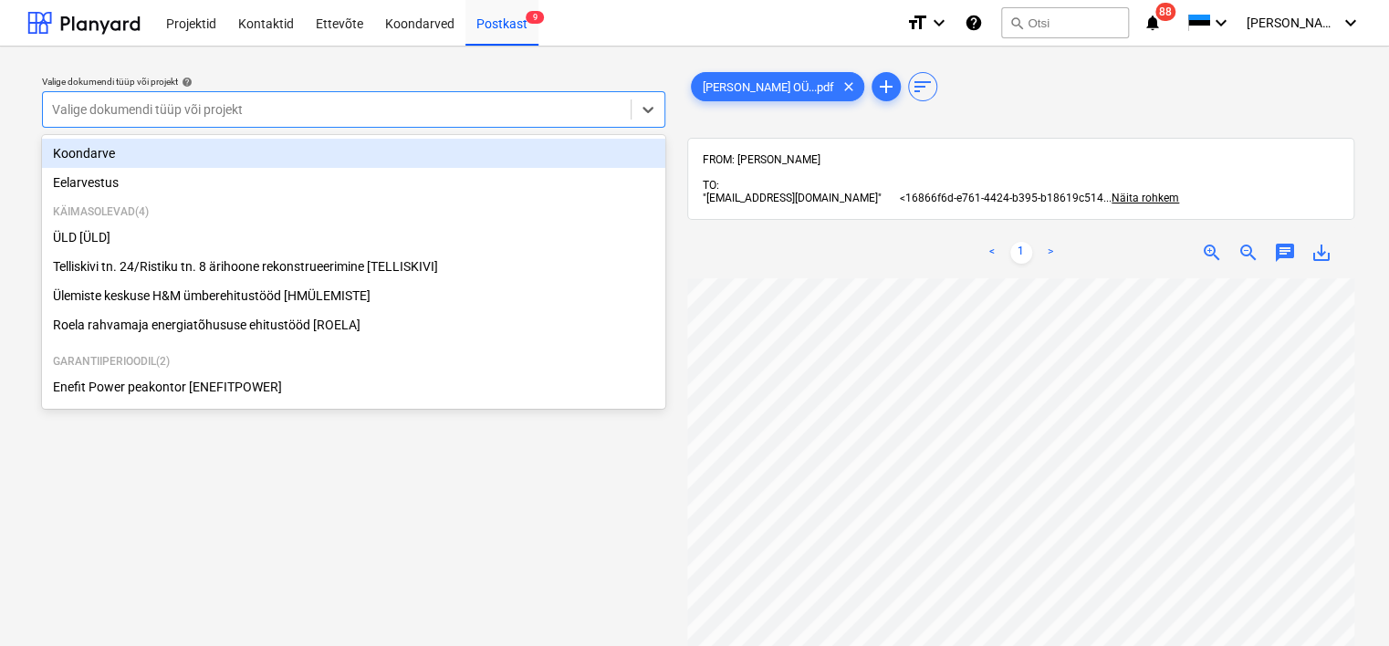
click at [428, 108] on div at bounding box center [337, 109] width 570 height 18
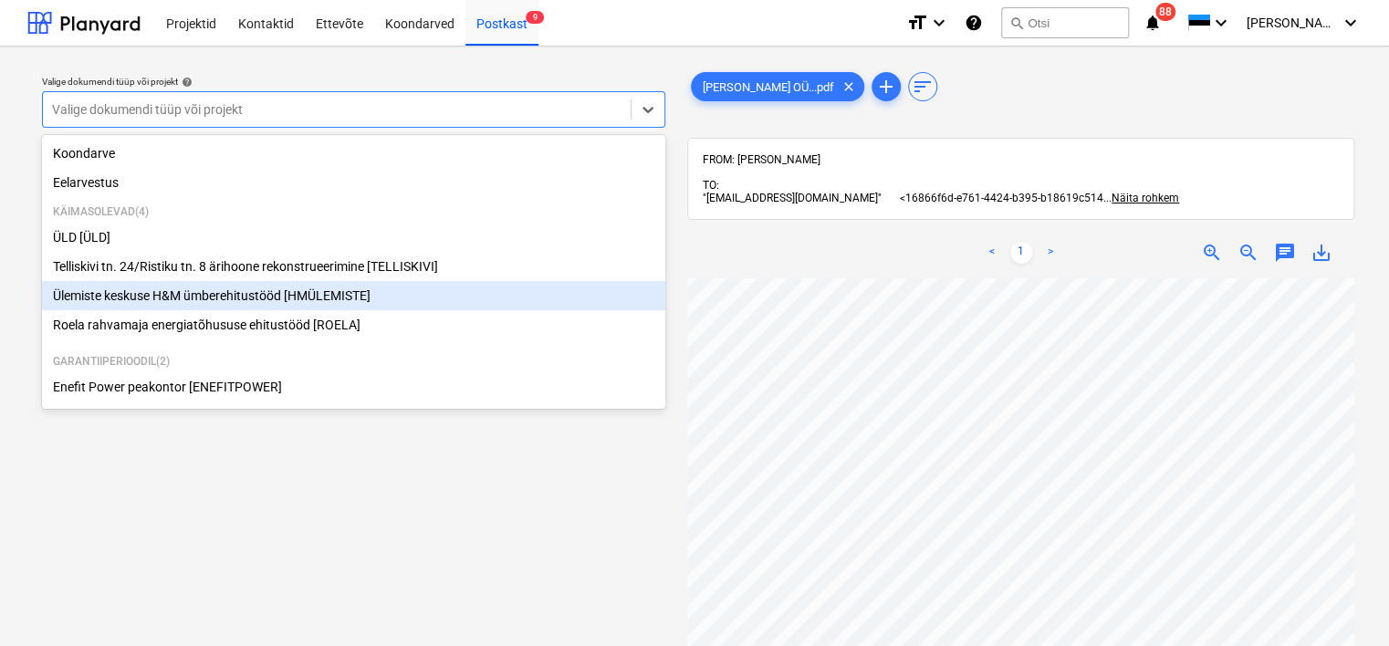
click at [342, 305] on div "Ülemiste keskuse H&M ümberehitustööd [HMÜLEMISTE]" at bounding box center [353, 295] width 623 height 29
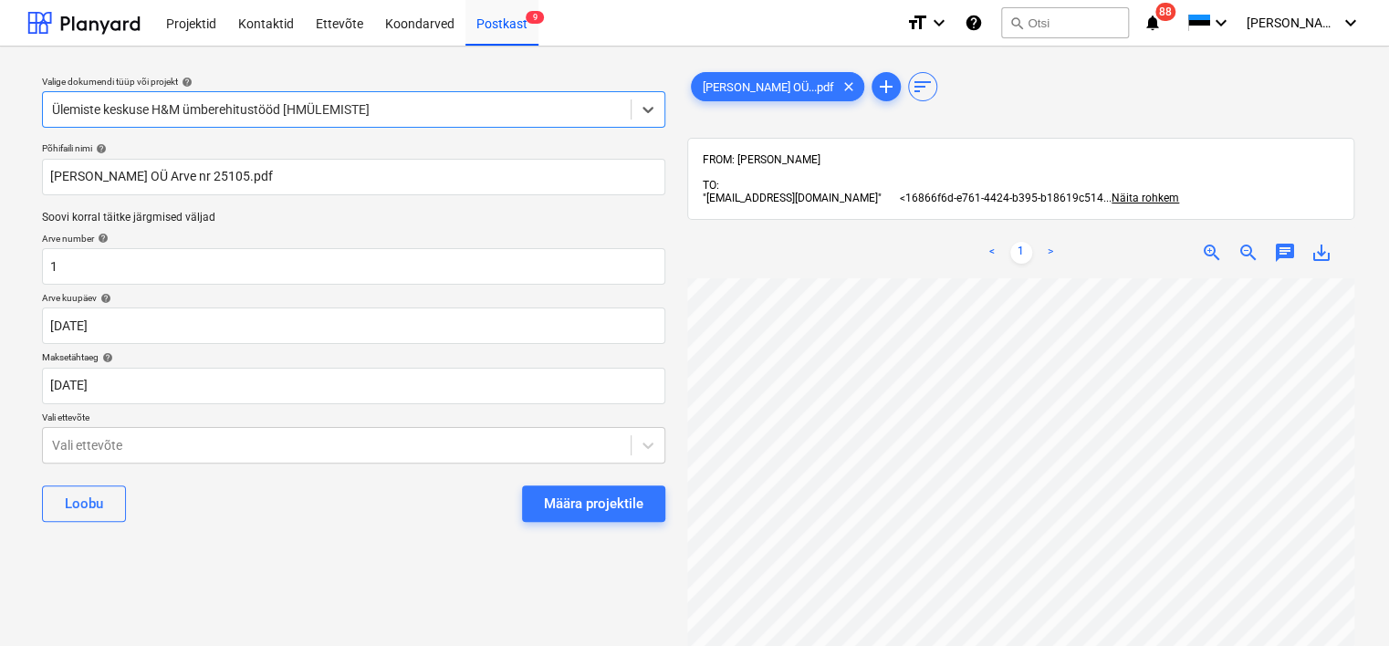
scroll to position [68, 157]
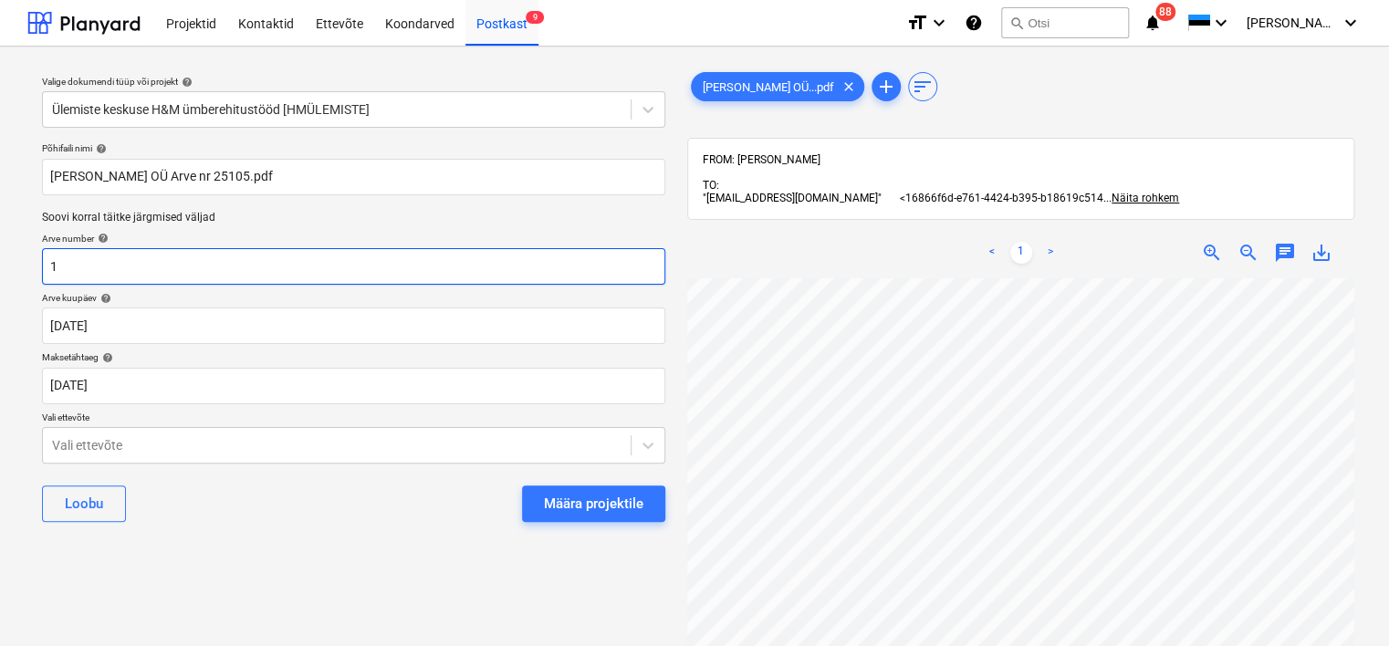
click at [215, 283] on input "1" at bounding box center [353, 266] width 623 height 37
type input "25105"
click at [156, 445] on body "Projektid Kontaktid Ettevõte Koondarved Postkast 9 format_size keyboard_arrow_d…" at bounding box center [694, 323] width 1389 height 646
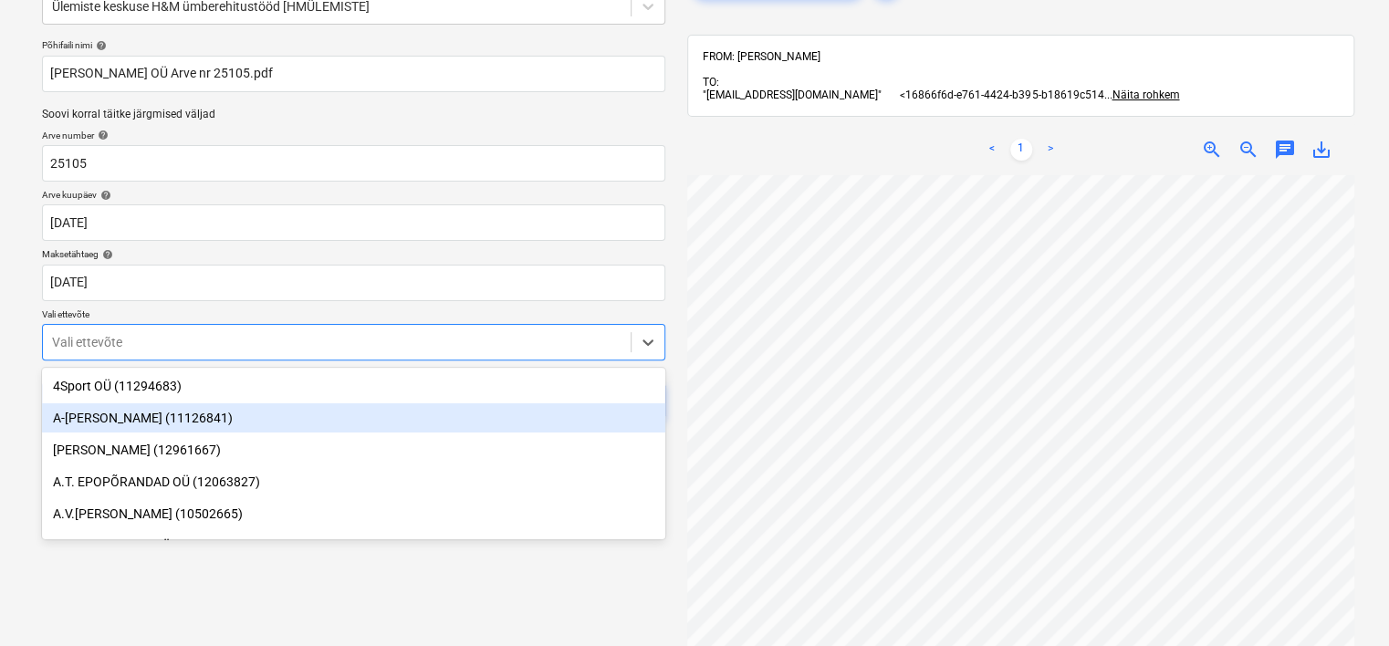
scroll to position [110, 0]
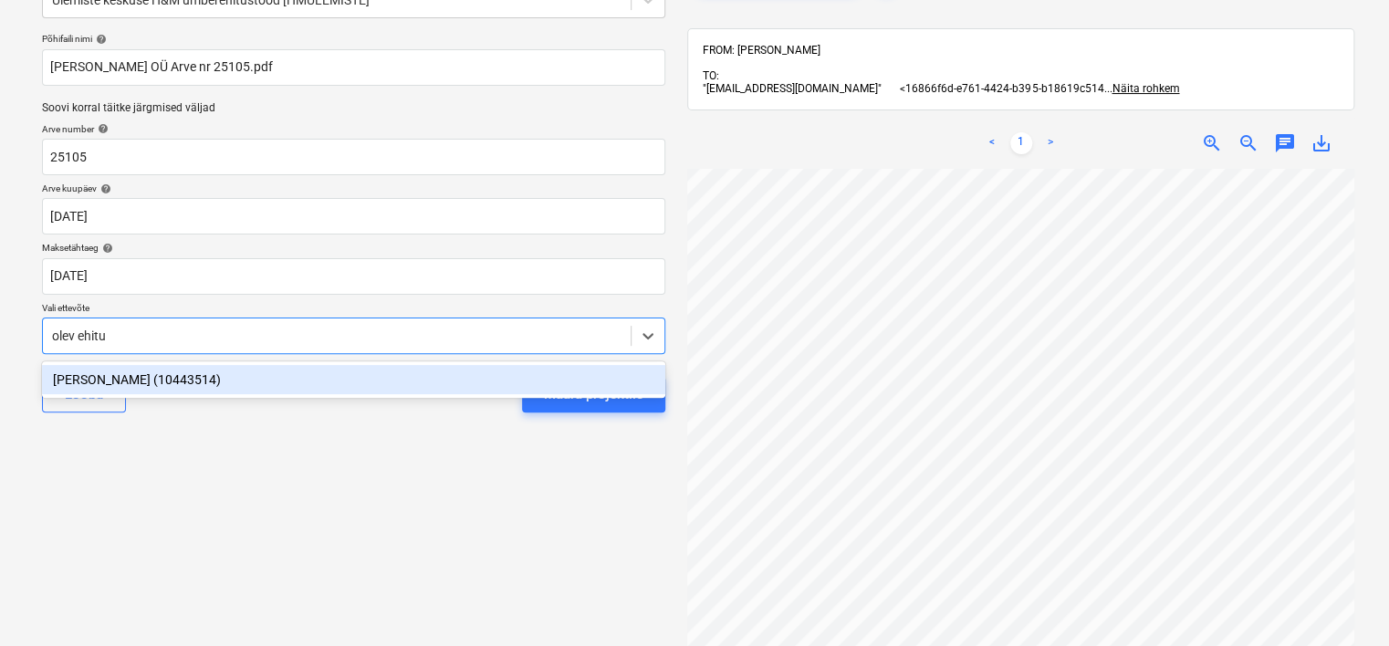
type input "olev ehitus"
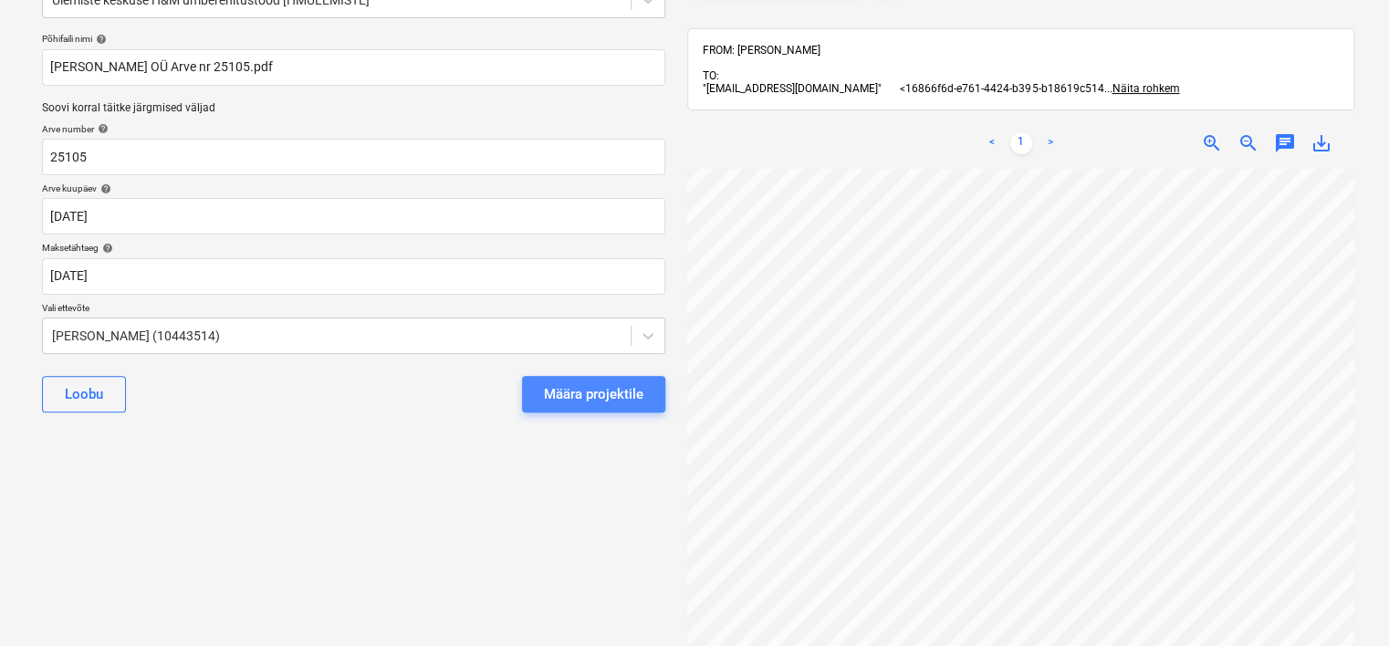
click at [570, 395] on div "Määra projektile" at bounding box center [593, 394] width 99 height 24
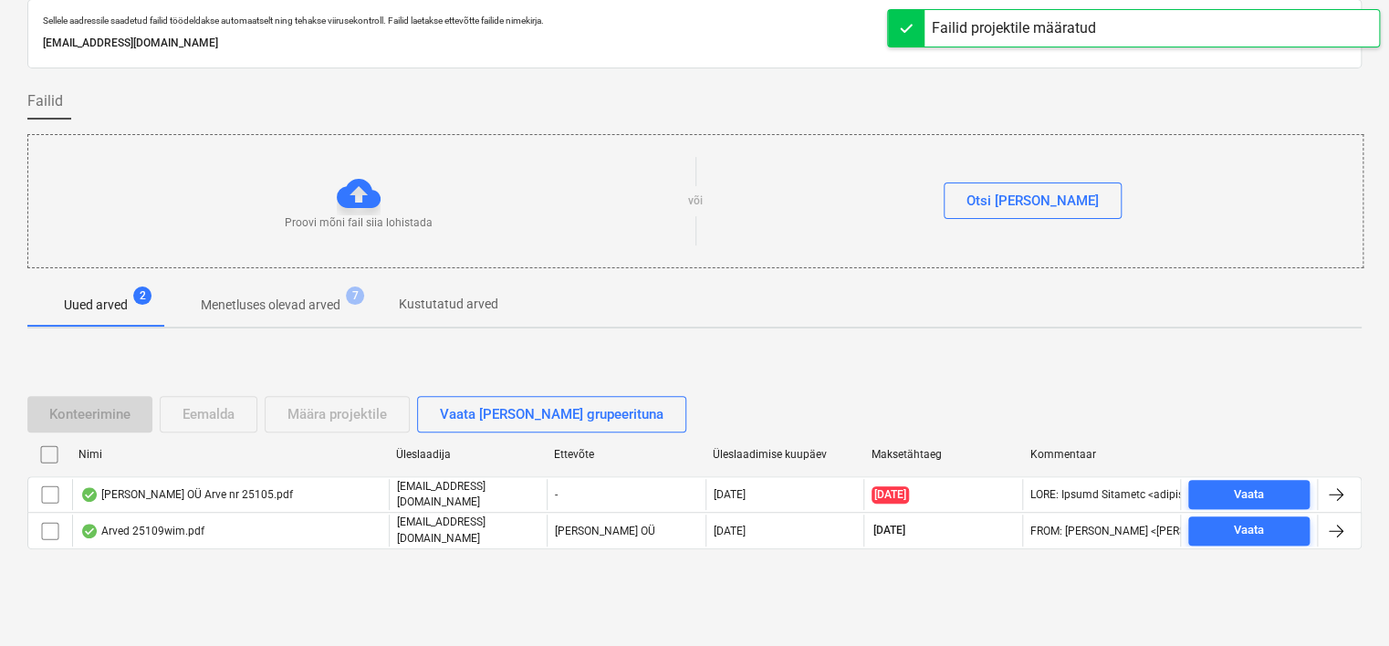
scroll to position [60, 0]
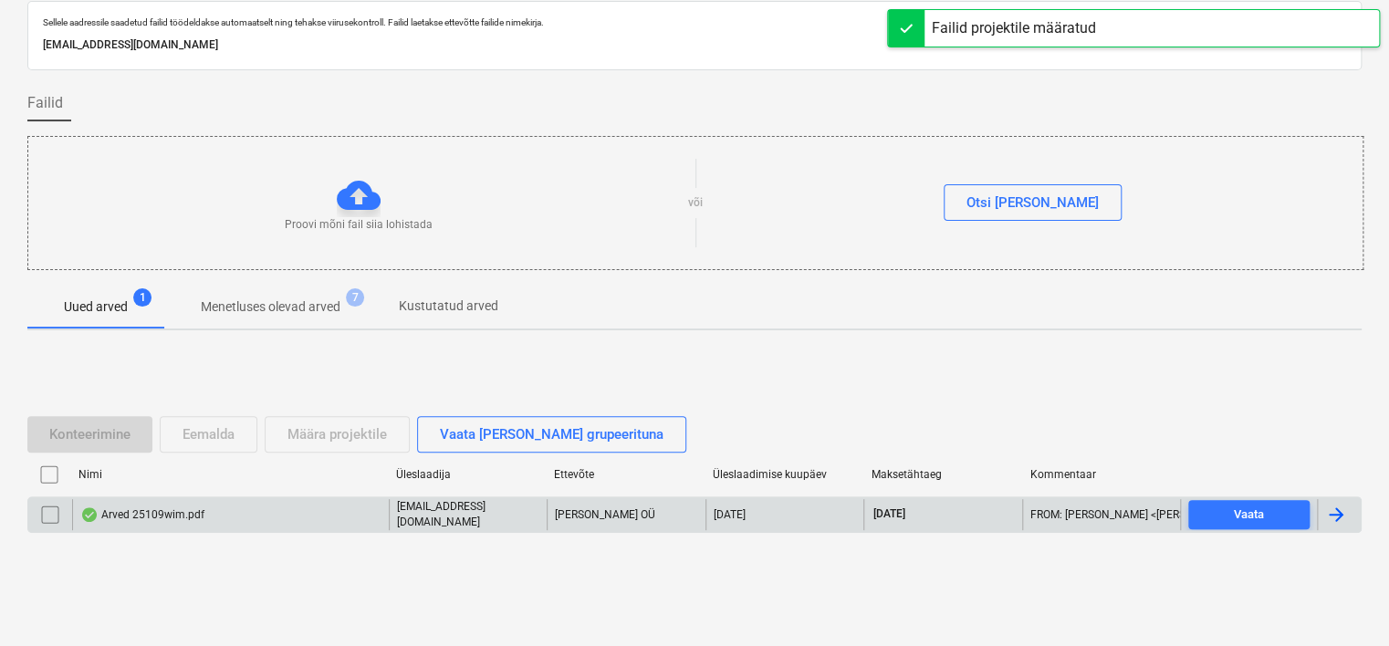
click at [186, 508] on div "Arved 25109wim.pdf" at bounding box center [142, 515] width 124 height 15
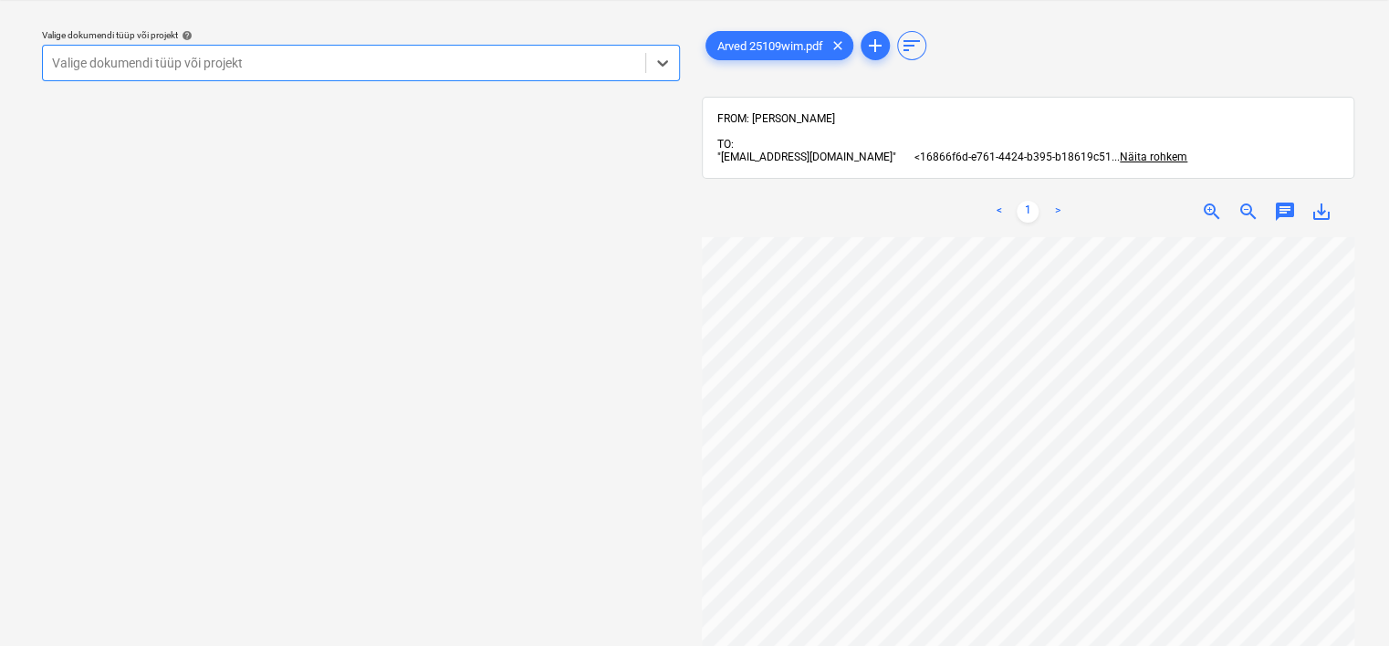
scroll to position [22, 0]
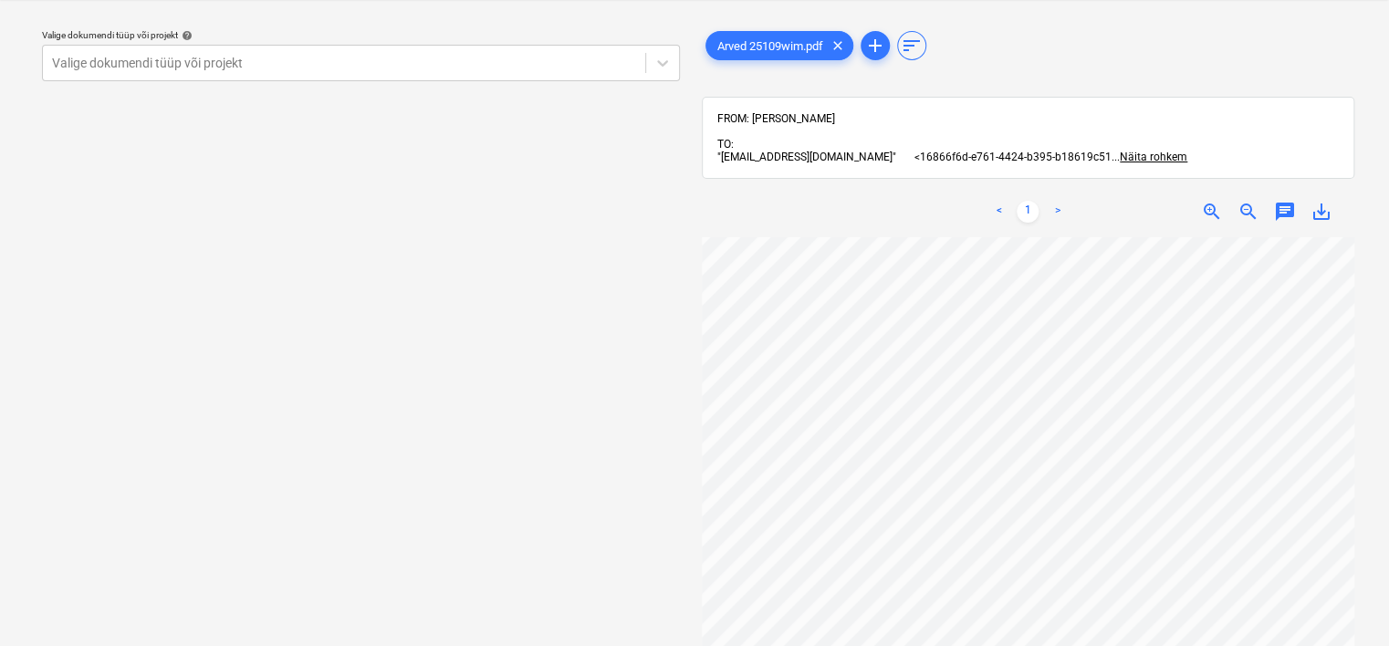
click at [173, 610] on div "Valige dokumendi tüüp või projekt help Valige dokumendi tüüp või projekt" at bounding box center [360, 323] width 667 height 617
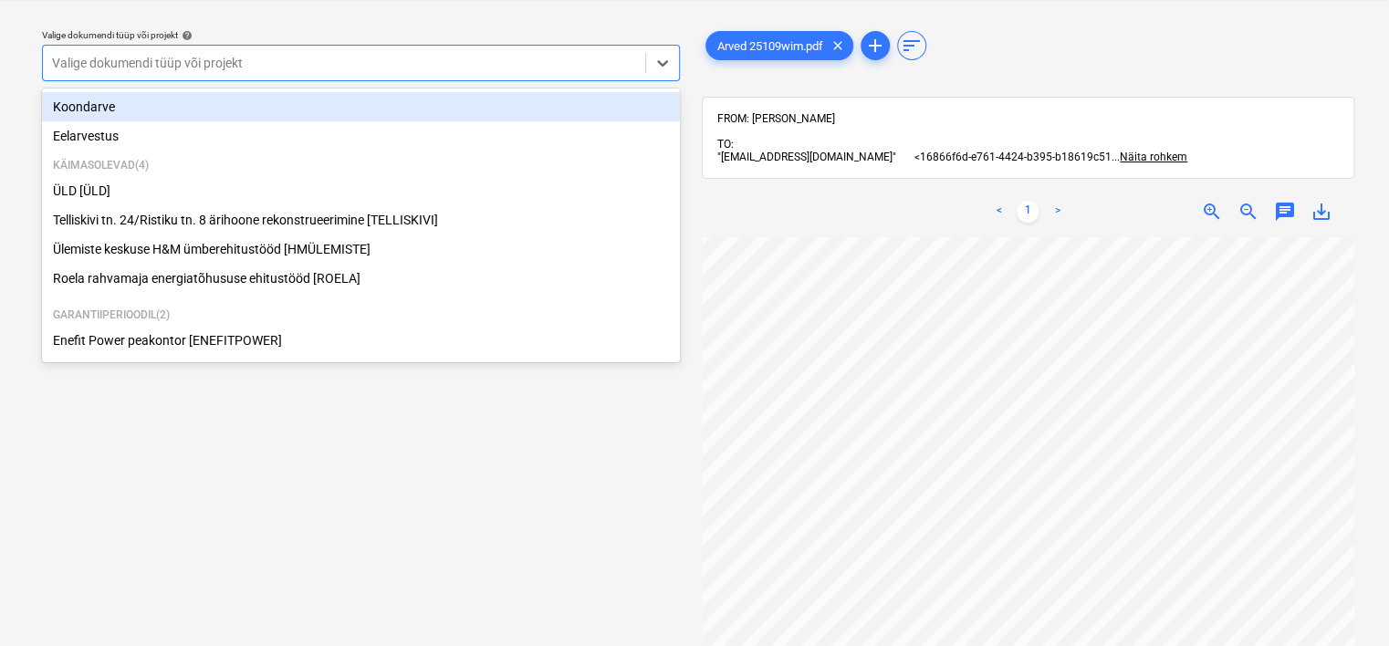
click at [277, 67] on div at bounding box center [344, 63] width 584 height 18
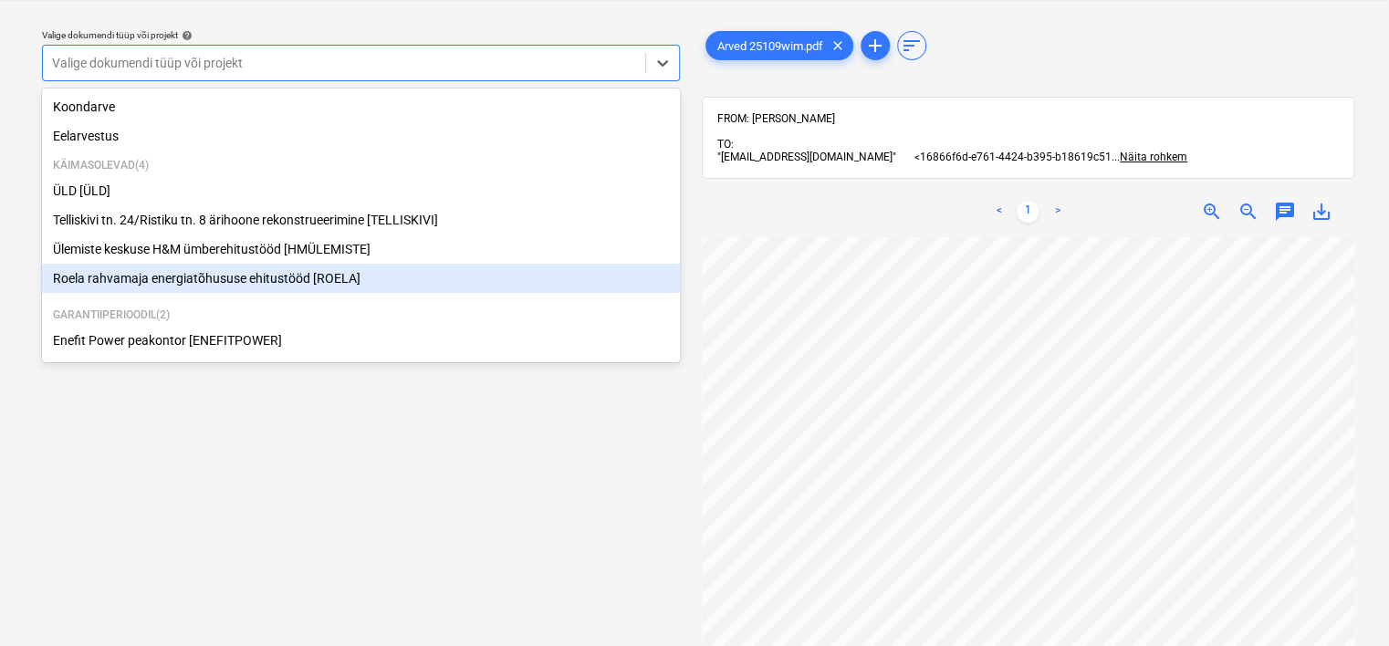
click at [145, 288] on div "Roela rahvamaja energiatõhususe ehitustööd [ROELA]" at bounding box center [361, 278] width 638 height 29
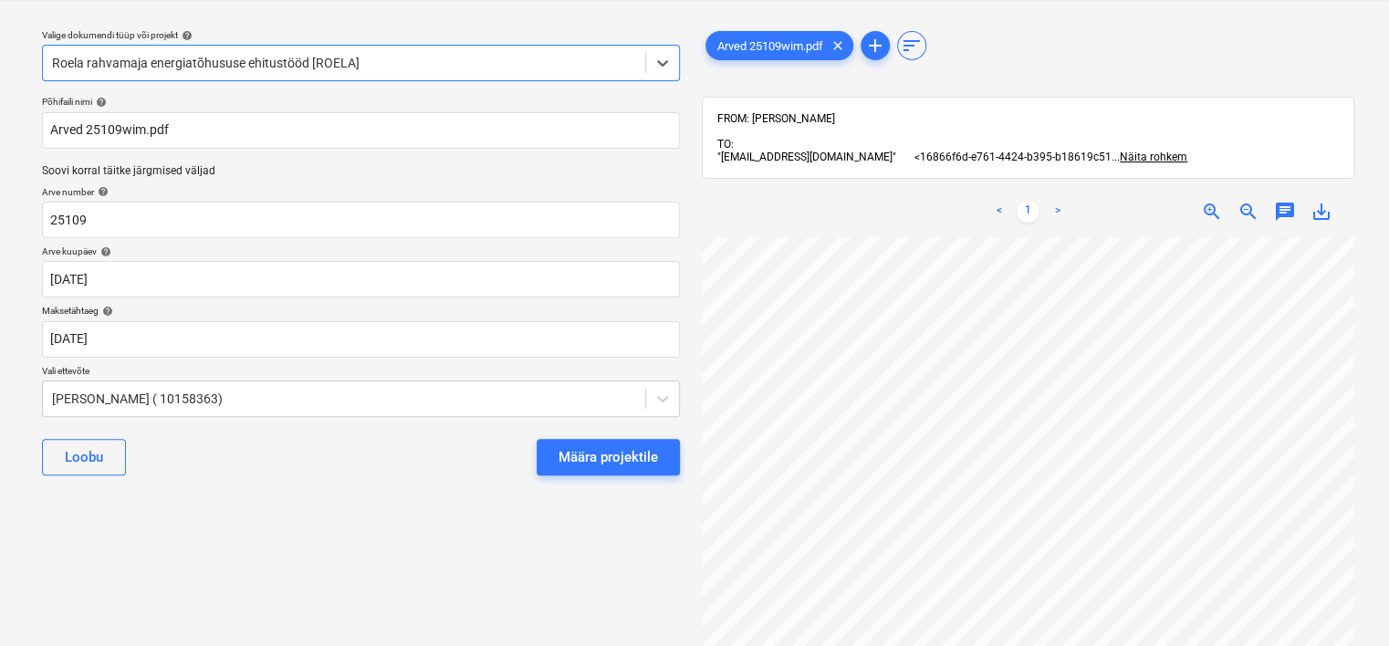
scroll to position [22, 40]
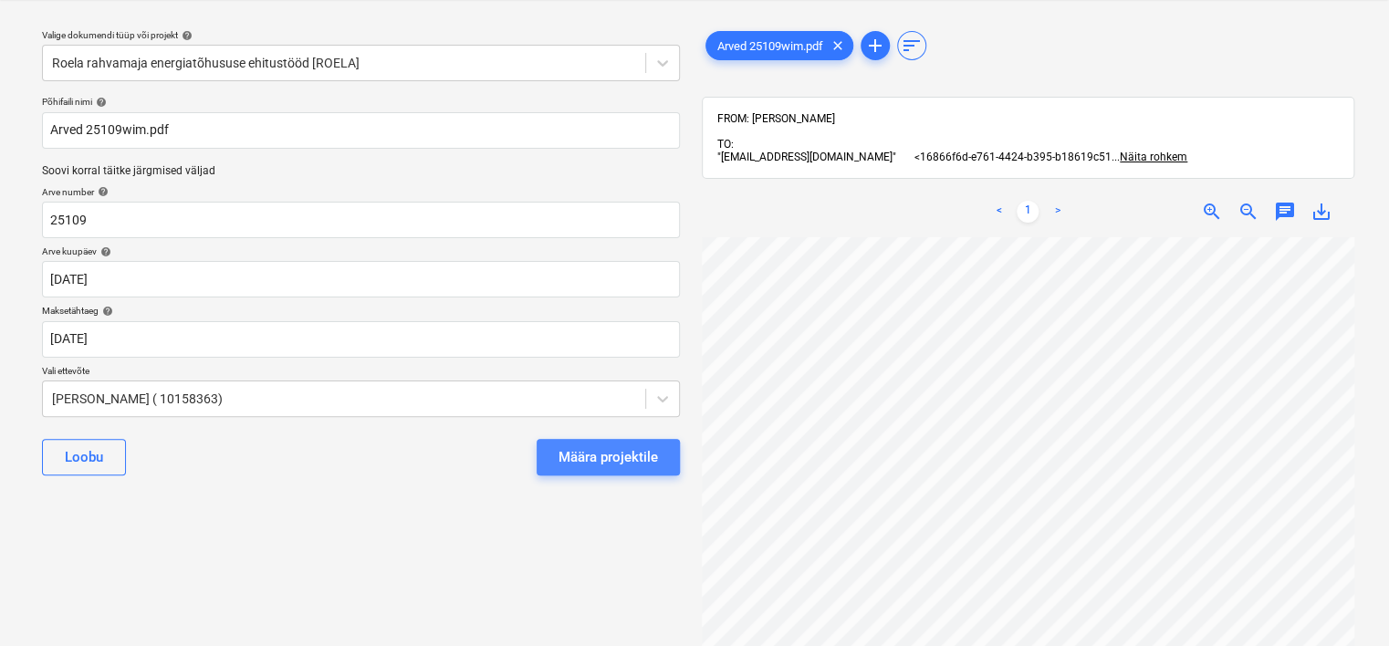
click at [582, 456] on div "Määra projektile" at bounding box center [608, 457] width 99 height 24
